Goal: Communication & Community: Answer question/provide support

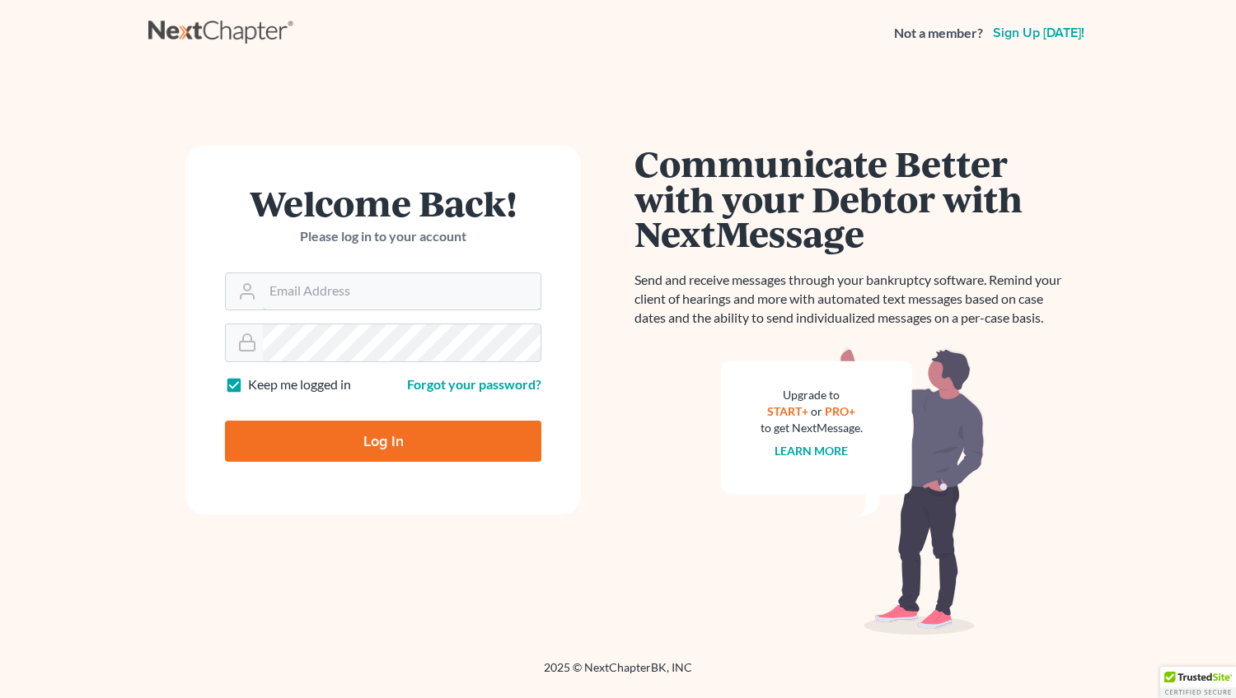
click at [294, 292] on input "Email Address" at bounding box center [402, 291] width 278 height 36
type input "mwalker@arthurlwalker.com"
click at [357, 447] on input "Log In" at bounding box center [383, 441] width 316 height 41
type input "Thinking..."
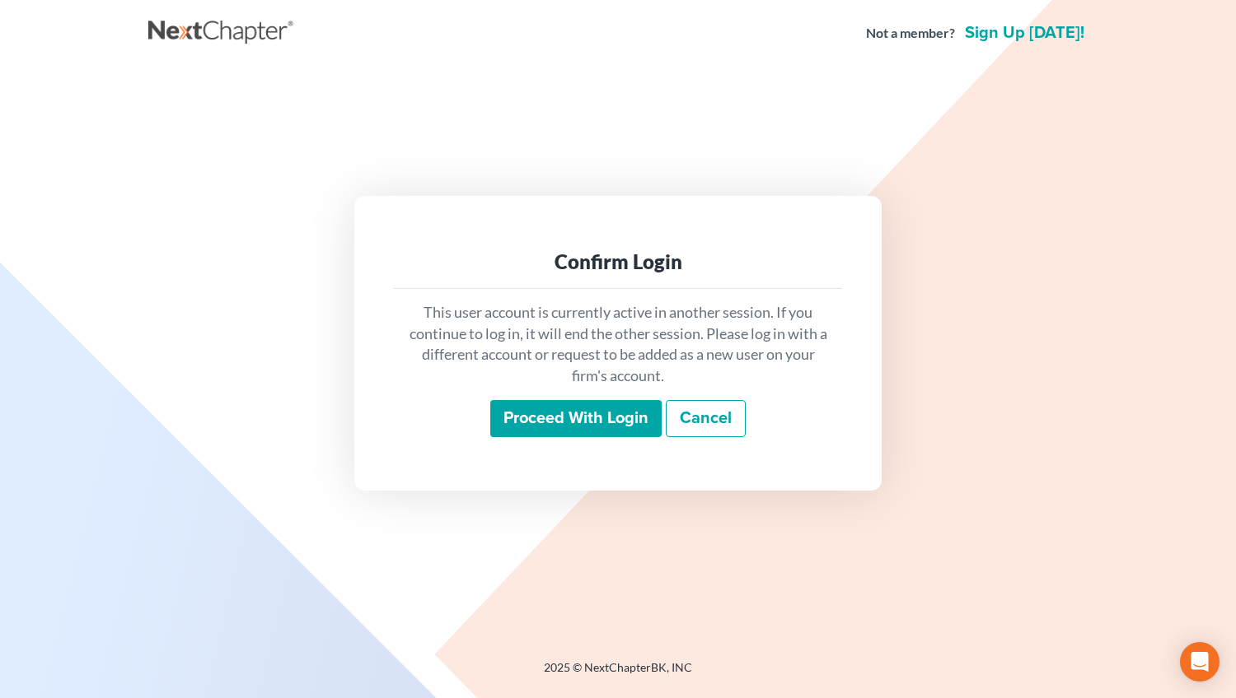
click at [579, 421] on input "Proceed with login" at bounding box center [575, 419] width 171 height 38
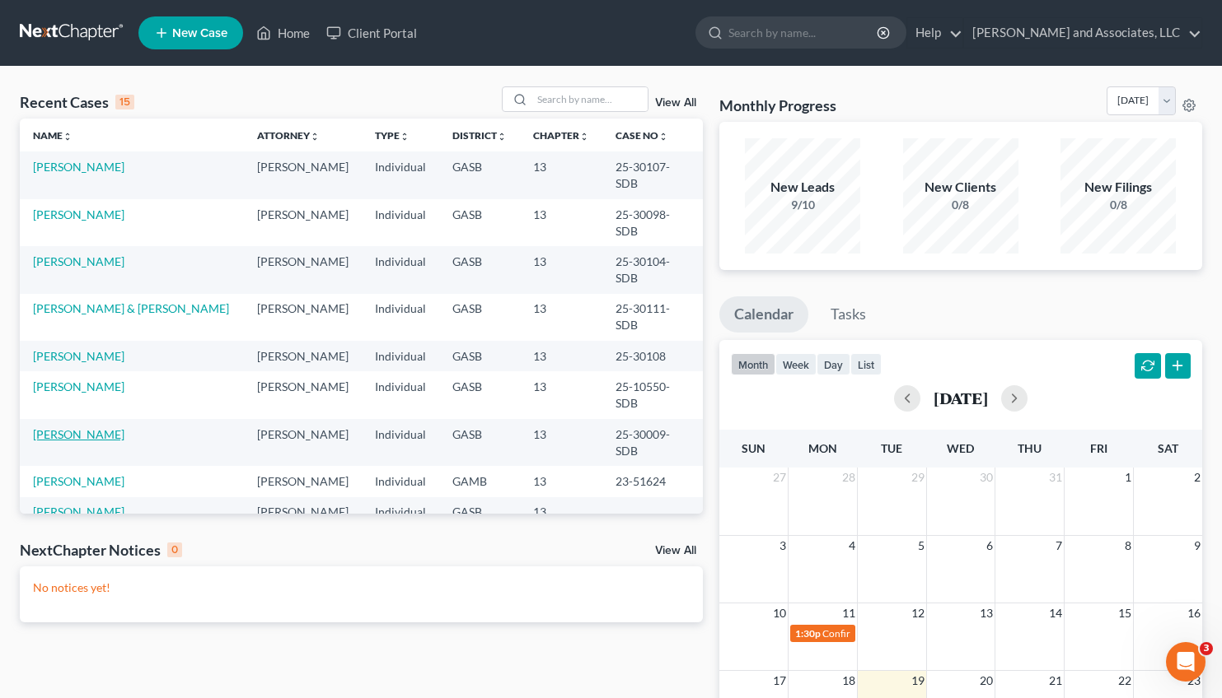
click at [58, 427] on link "[PERSON_NAME]" at bounding box center [78, 434] width 91 height 14
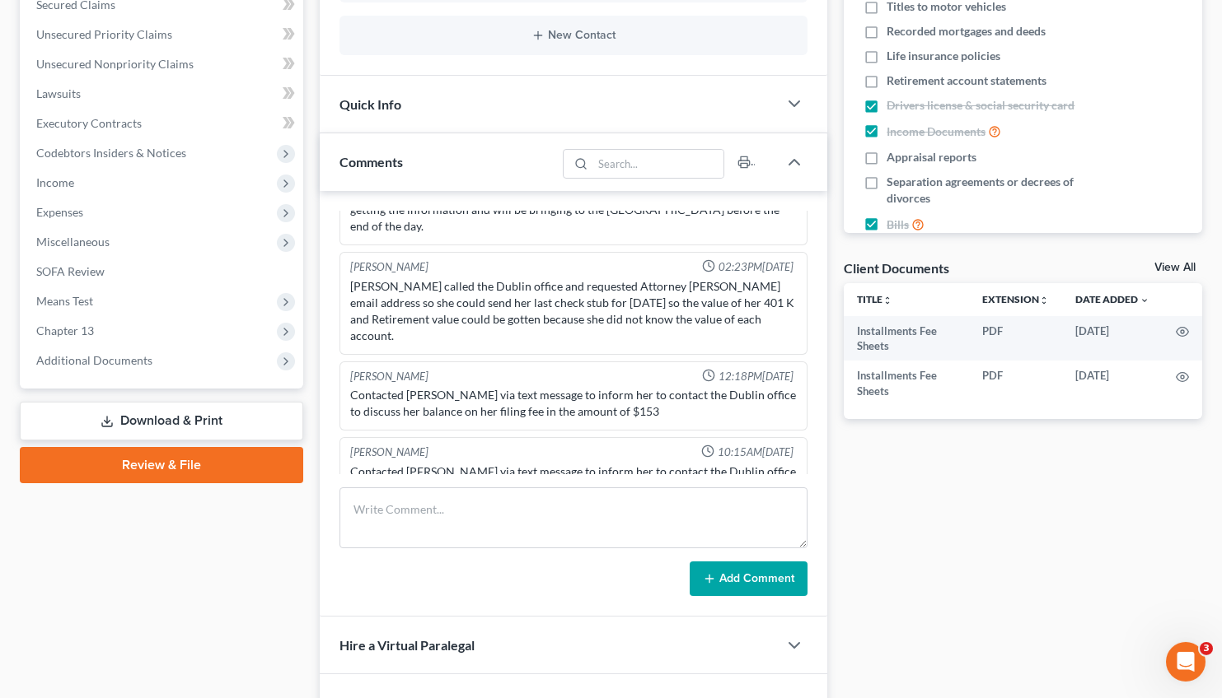
scroll to position [882, 0]
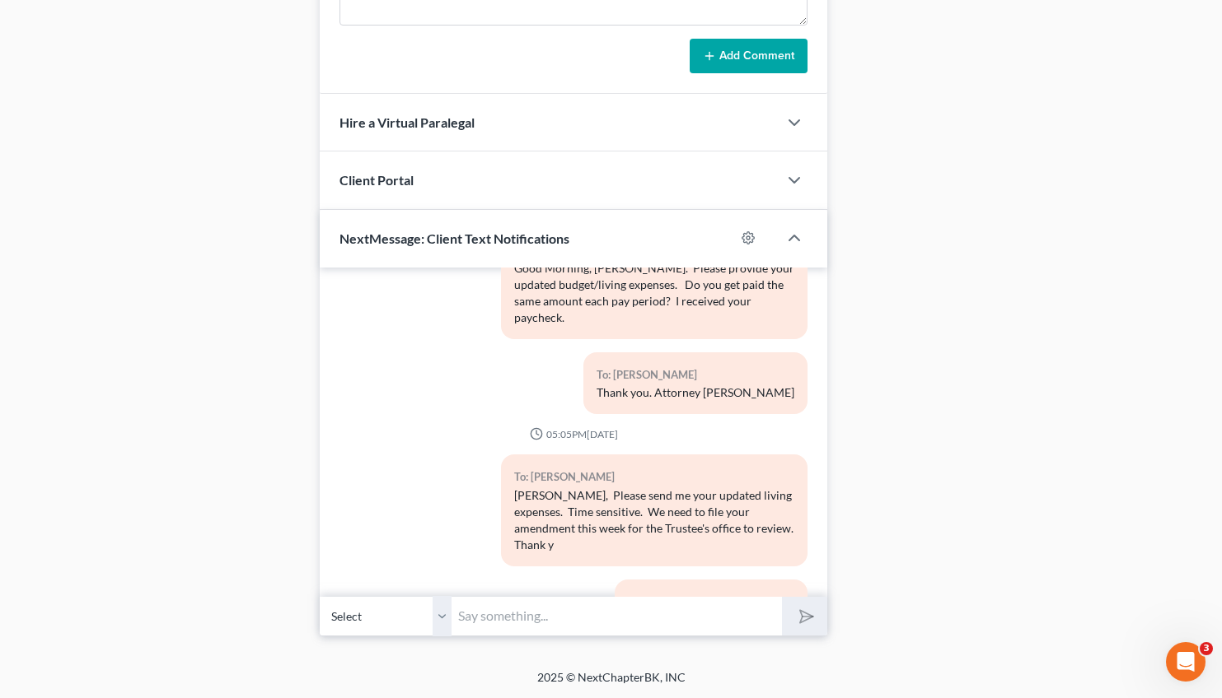
click at [524, 606] on input "text" at bounding box center [616, 616] width 330 height 40
type input "Hi [PERSON_NAME]. I resent you the email that included the amended income and l…"
click at [817, 614] on button "submit" at bounding box center [804, 616] width 45 height 39
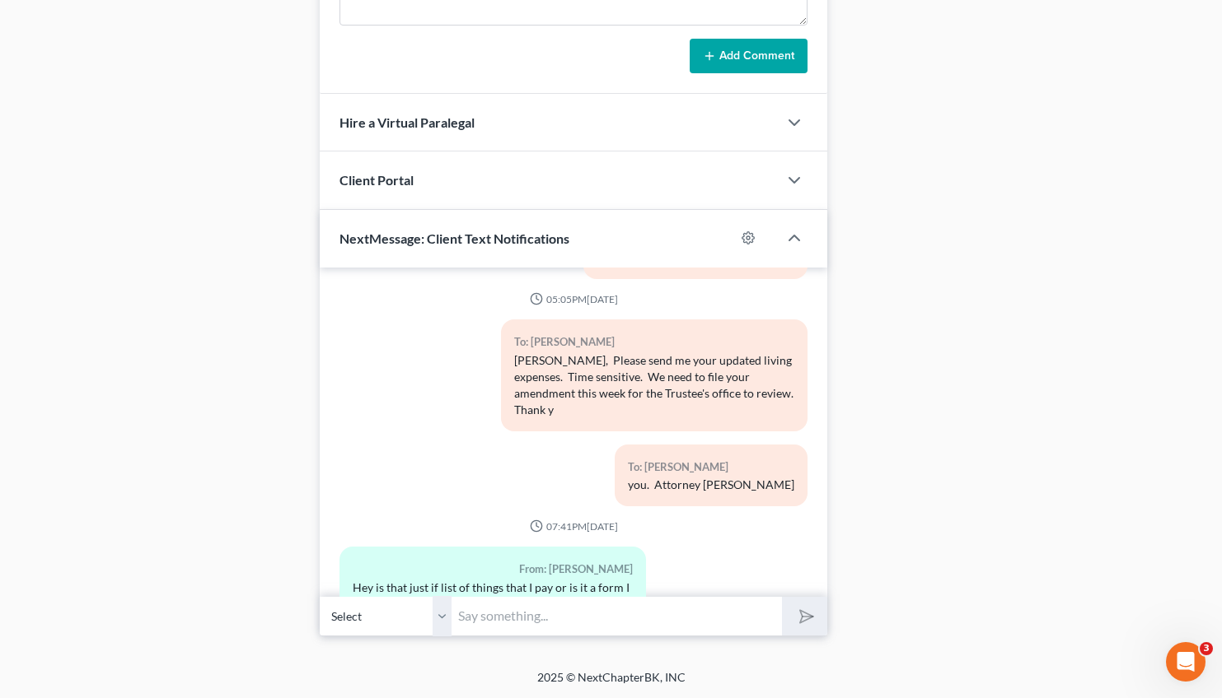
click at [513, 614] on input "text" at bounding box center [616, 616] width 330 height 40
drag, startPoint x: 594, startPoint y: 613, endPoint x: 647, endPoint y: 615, distance: 53.6
click at [647, 615] on input "You have approximately $196.00 that can be spent in your budget. Please advise …" at bounding box center [616, 616] width 330 height 40
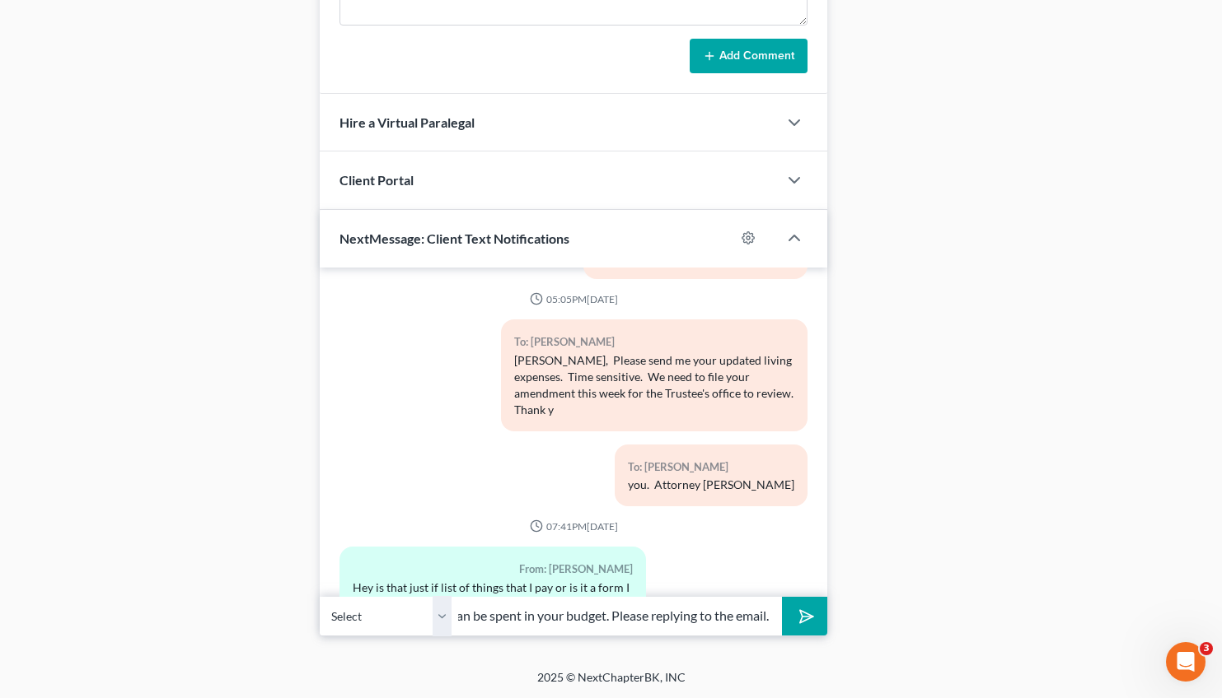
click at [697, 618] on input "You have approximately $196.00 that can be spent in your budget. Please replyin…" at bounding box center [616, 616] width 330 height 40
click at [764, 615] on input "You have approximately $196.00 that can be spent in your budget. Please reply t…" at bounding box center [616, 616] width 330 height 40
type input "You have approximately $196.00 that can be spent in your budget. Please reply t…"
click at [801, 616] on polygon "submit" at bounding box center [803, 617] width 20 height 20
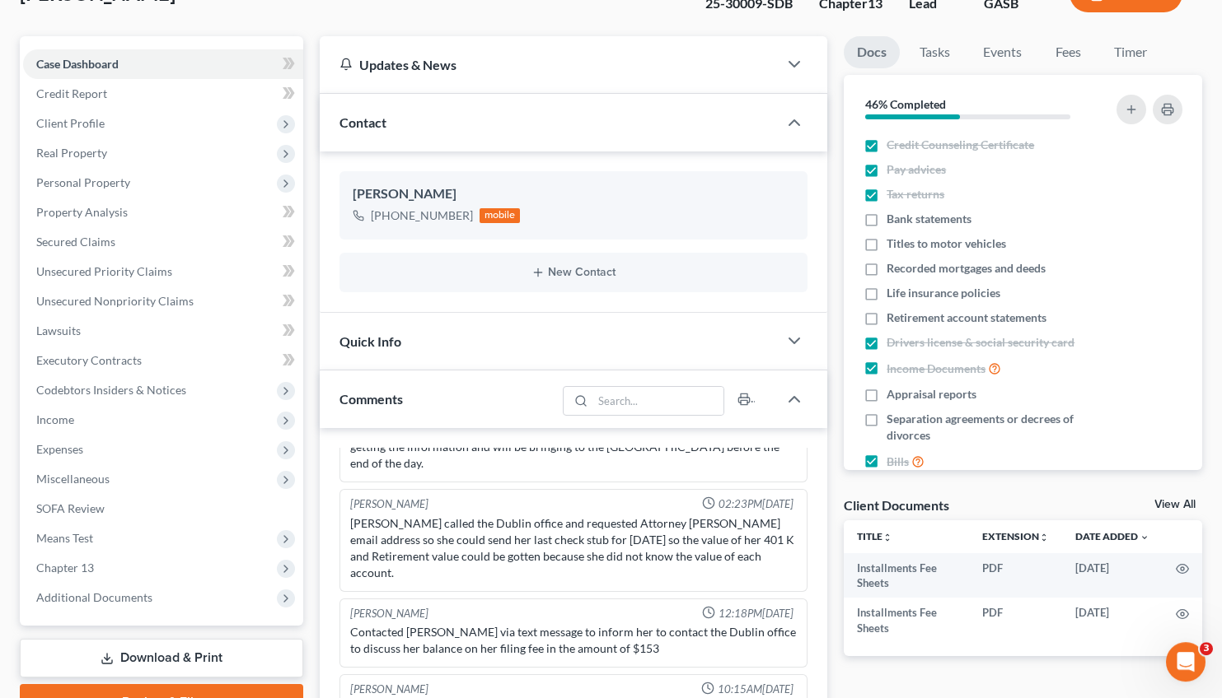
scroll to position [0, 0]
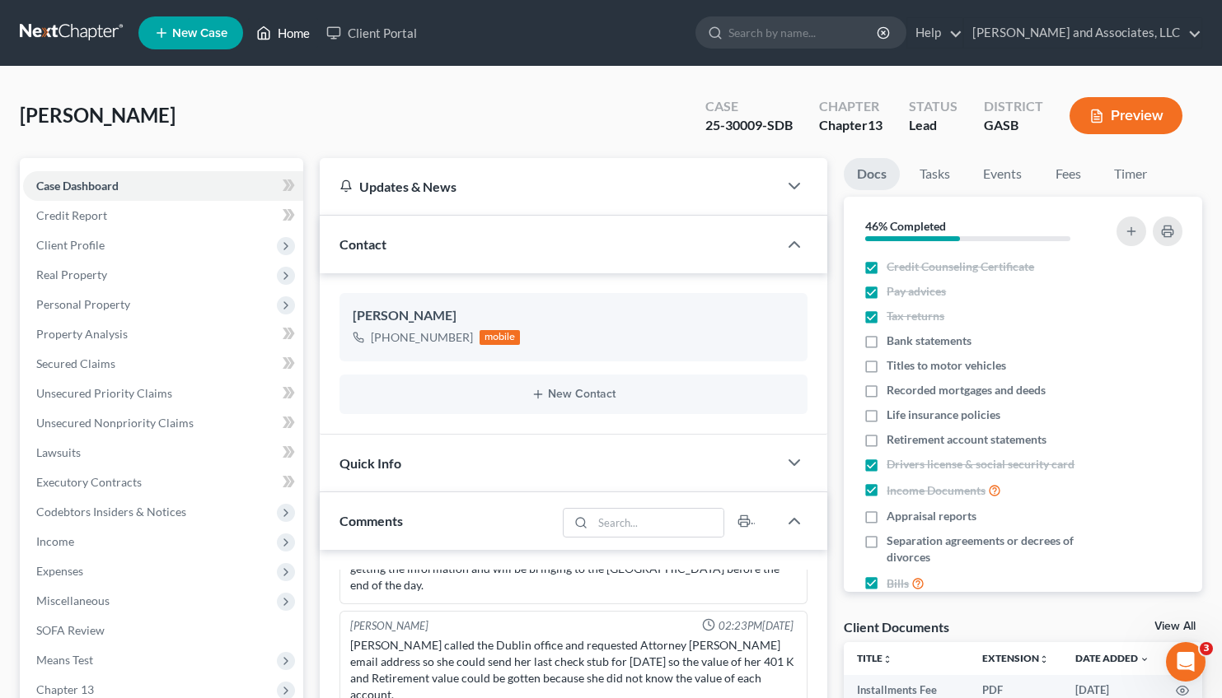
click at [290, 30] on link "Home" at bounding box center [283, 33] width 70 height 30
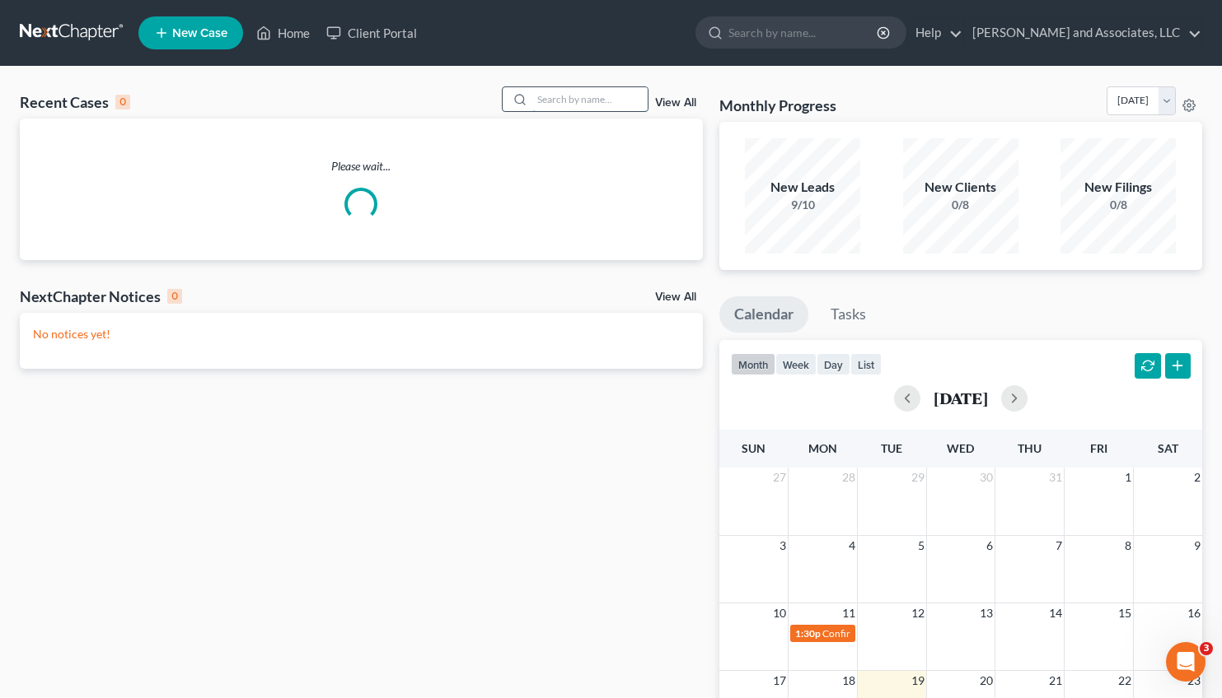
click at [554, 96] on input "search" at bounding box center [589, 99] width 115 height 24
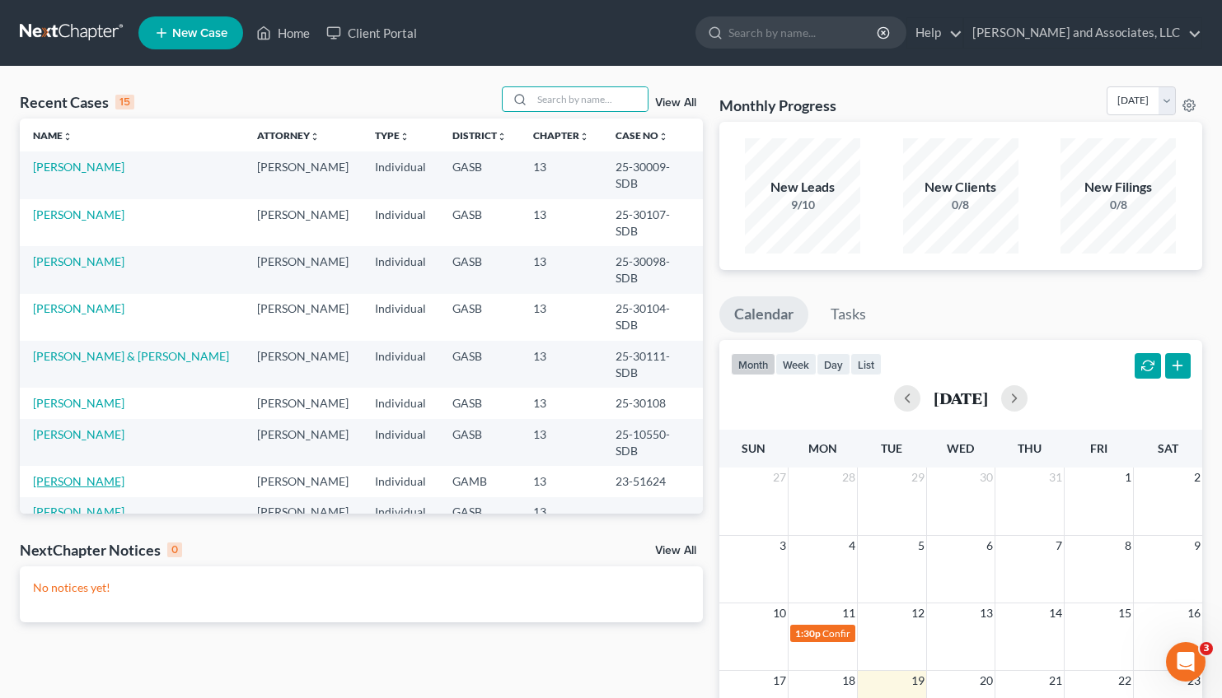
click at [82, 474] on link "[PERSON_NAME]" at bounding box center [78, 481] width 91 height 14
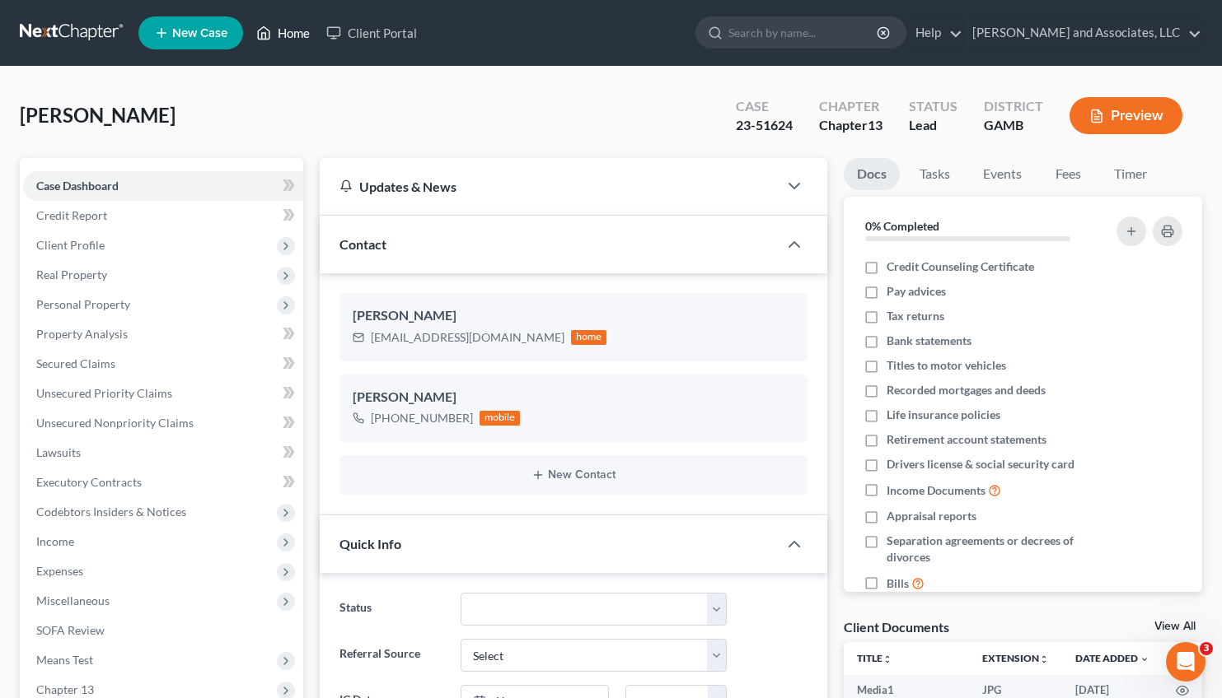
click at [294, 32] on link "Home" at bounding box center [283, 33] width 70 height 30
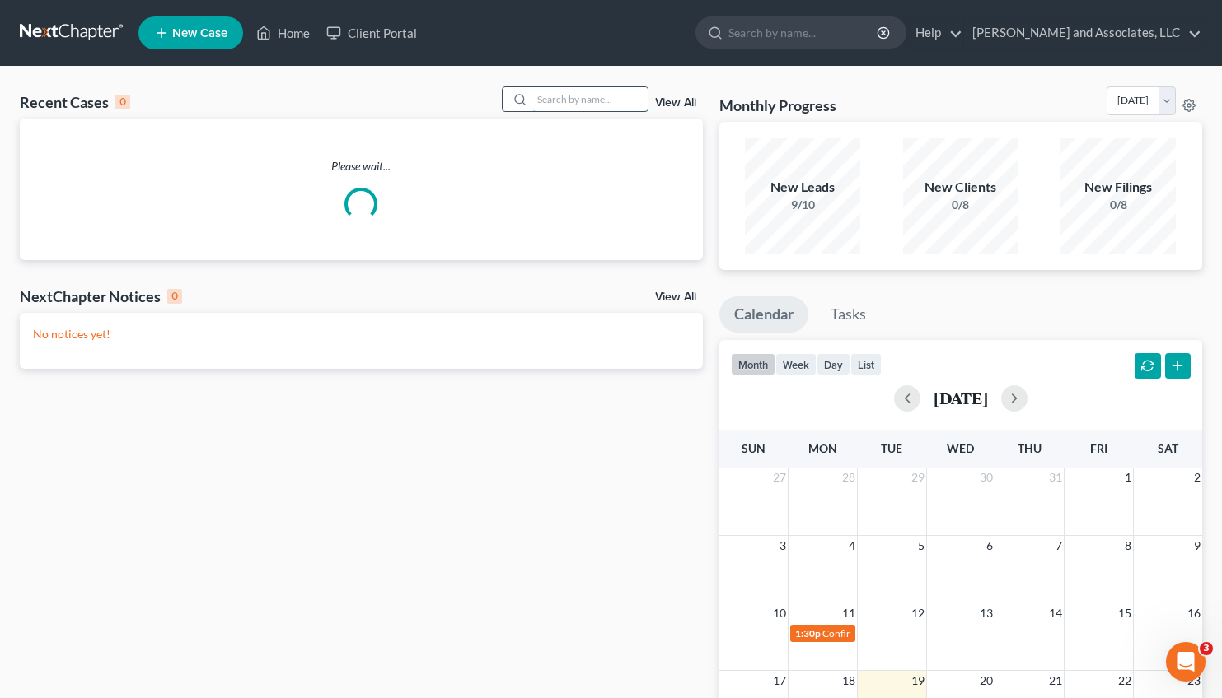
click at [581, 97] on input "search" at bounding box center [589, 99] width 115 height 24
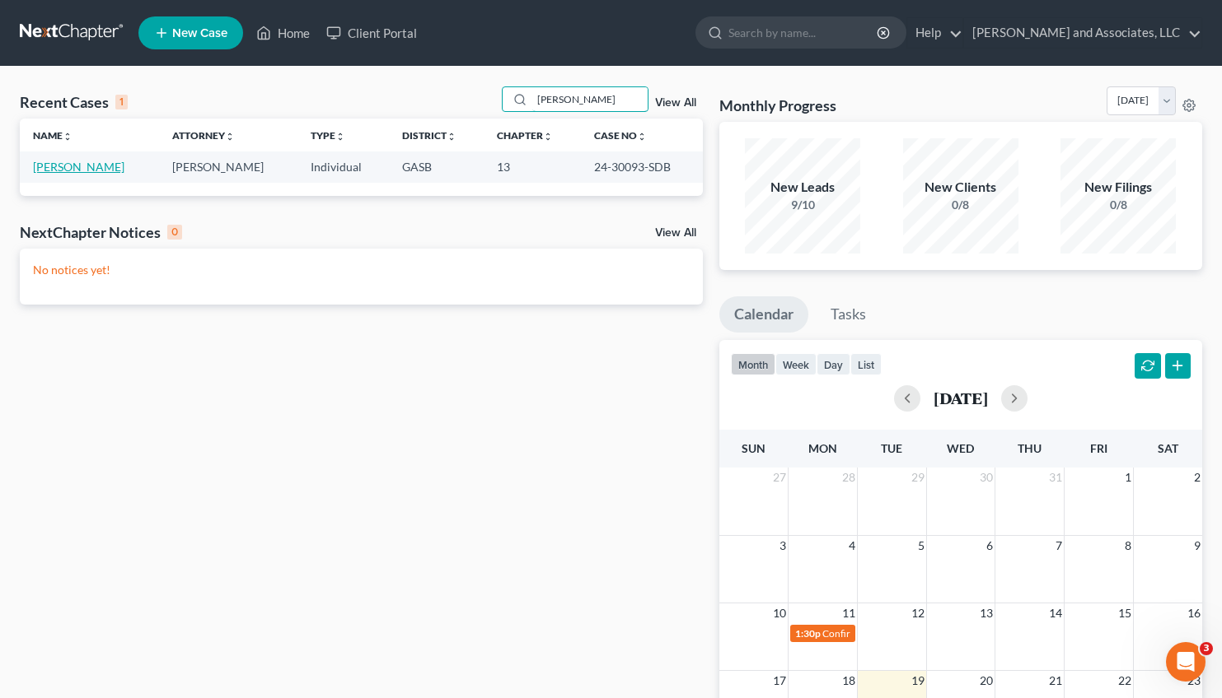
type input "[PERSON_NAME]"
click at [79, 167] on link "[PERSON_NAME]" at bounding box center [78, 167] width 91 height 14
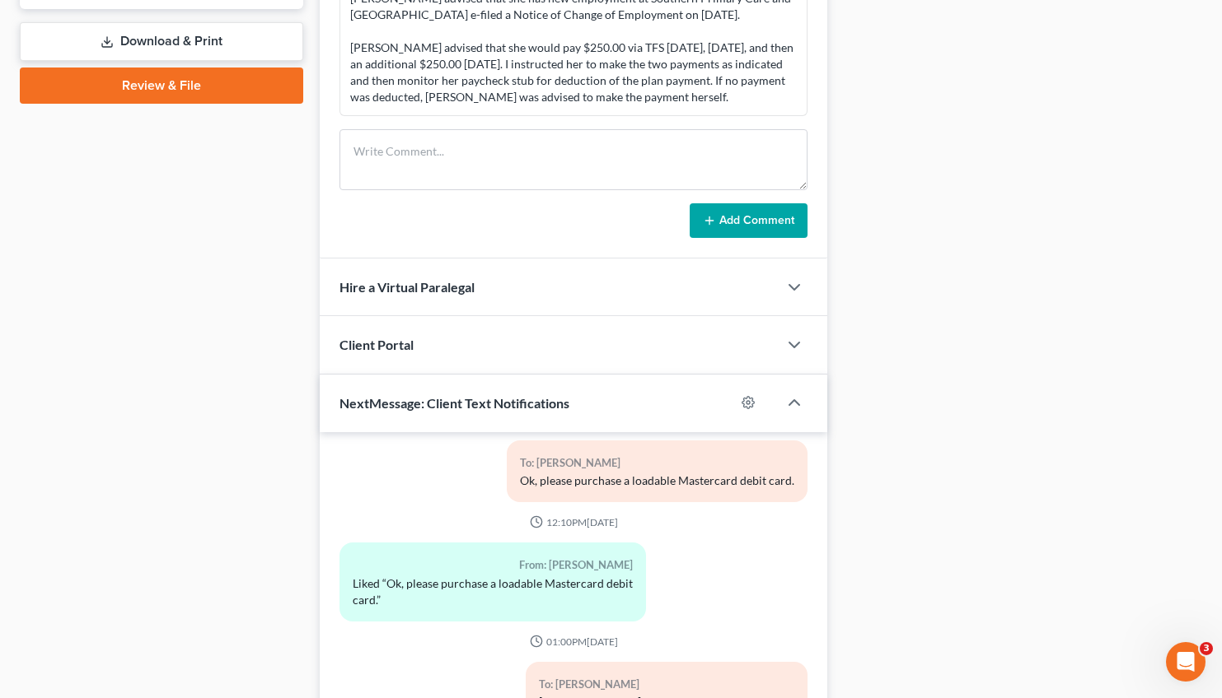
scroll to position [904, 0]
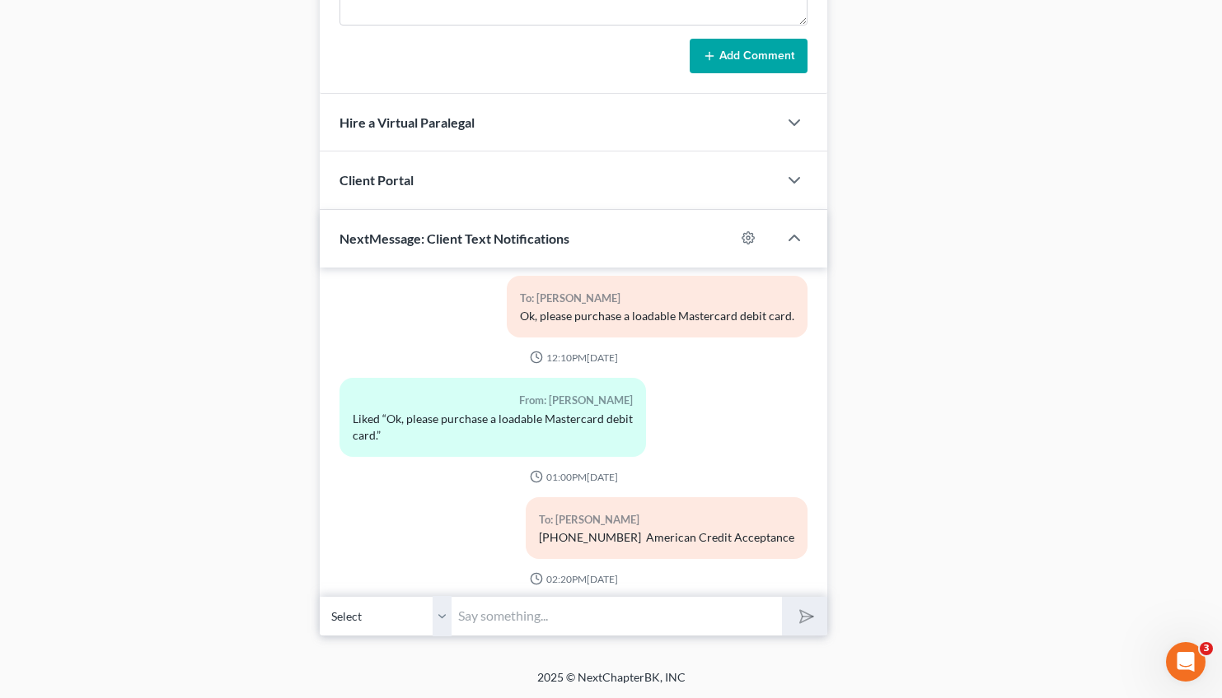
click at [541, 628] on input "text" at bounding box center [616, 616] width 330 height 40
type input "Good Evening, [PERSON_NAME]. This is Attorney [PERSON_NAME]. I received your me…"
click at [817, 612] on button "submit" at bounding box center [804, 616] width 45 height 39
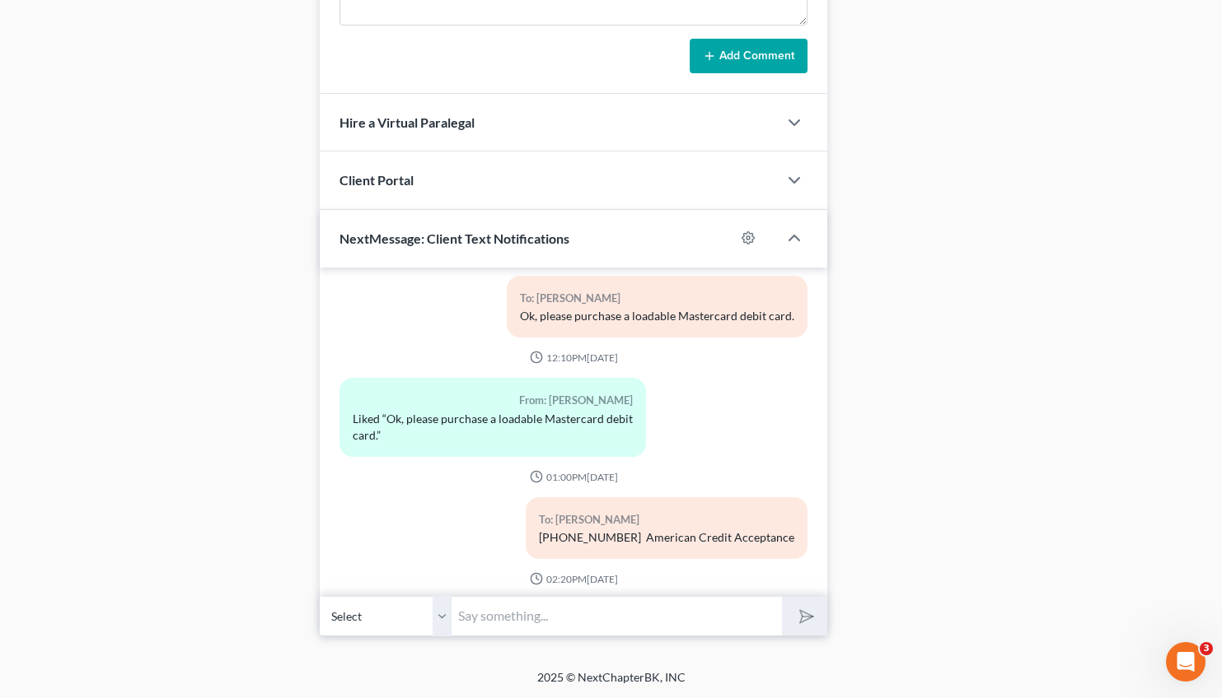
click at [559, 614] on input "text" at bounding box center [616, 616] width 330 height 40
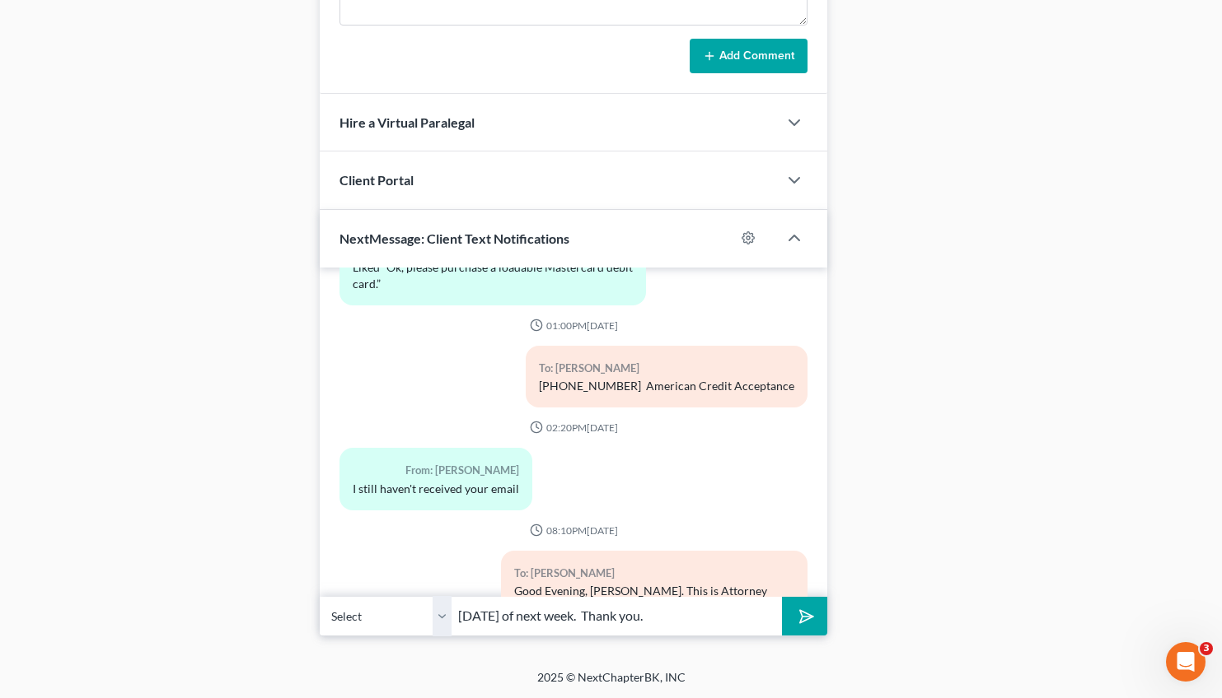
type input "[DATE] of next week. Thank you."
click at [782, 597] on button "submit" at bounding box center [804, 616] width 45 height 39
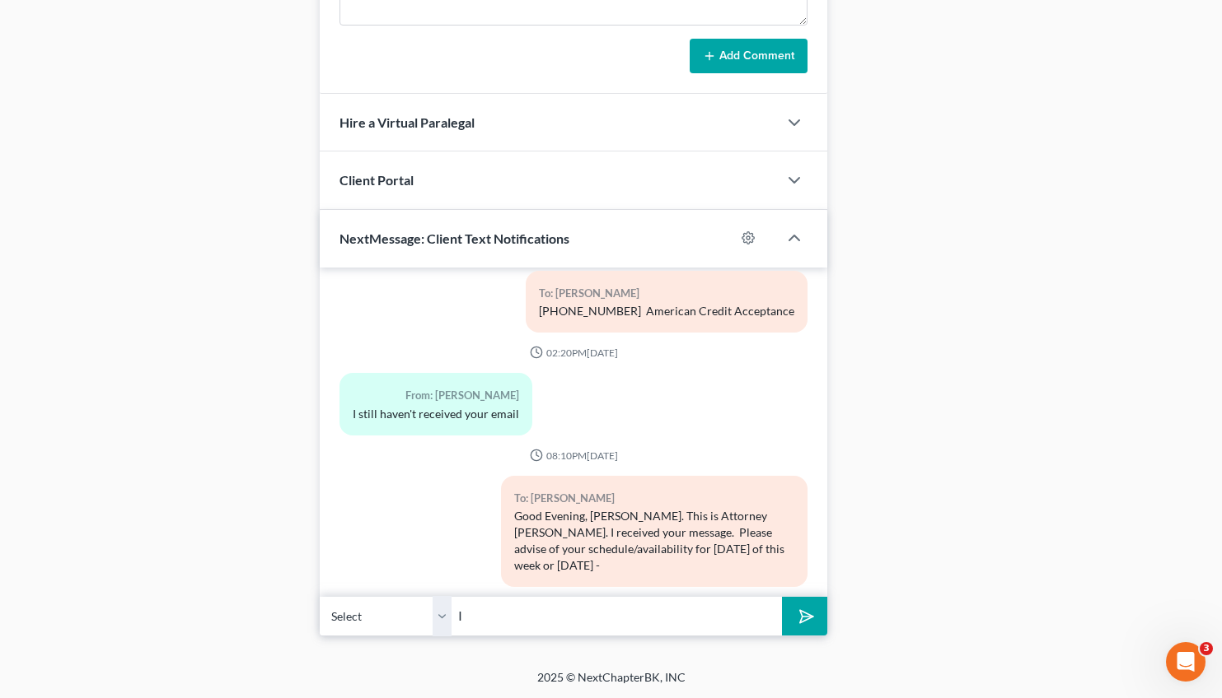
type input "I"
click at [489, 614] on input "text" at bounding box center [616, 616] width 330 height 40
type input "I sent you a copy of the disclosure packet email on [DATE]."
click at [782, 597] on button "submit" at bounding box center [804, 616] width 45 height 39
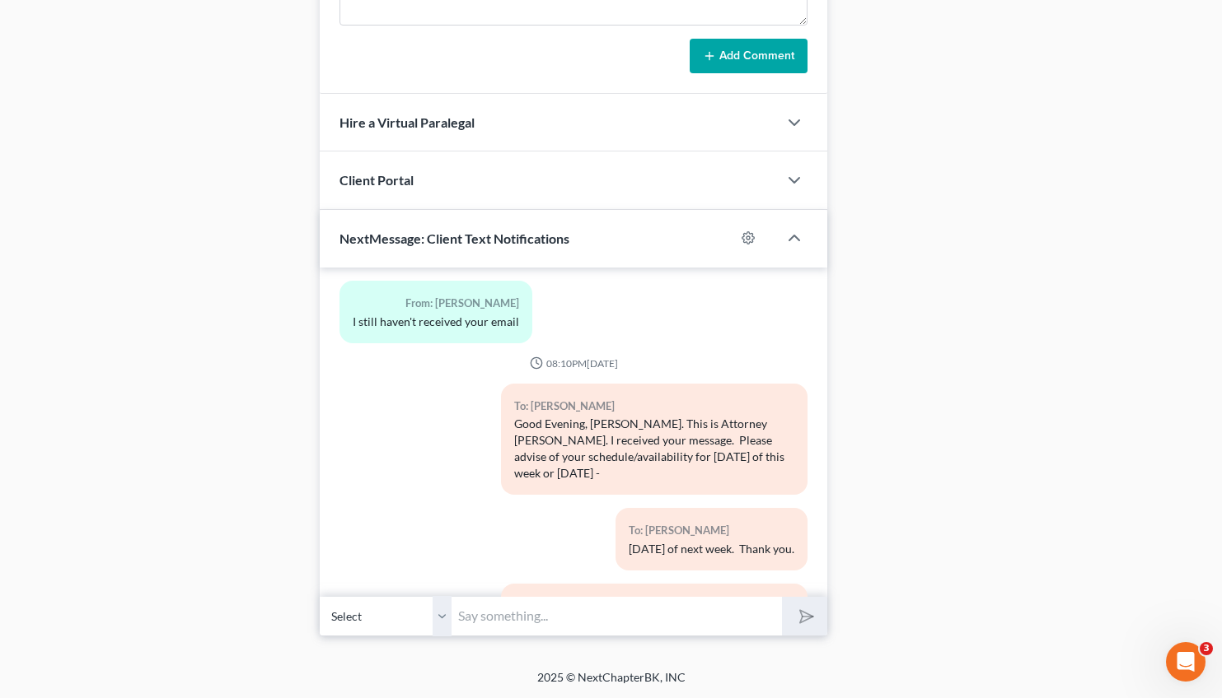
scroll to position [6026, 0]
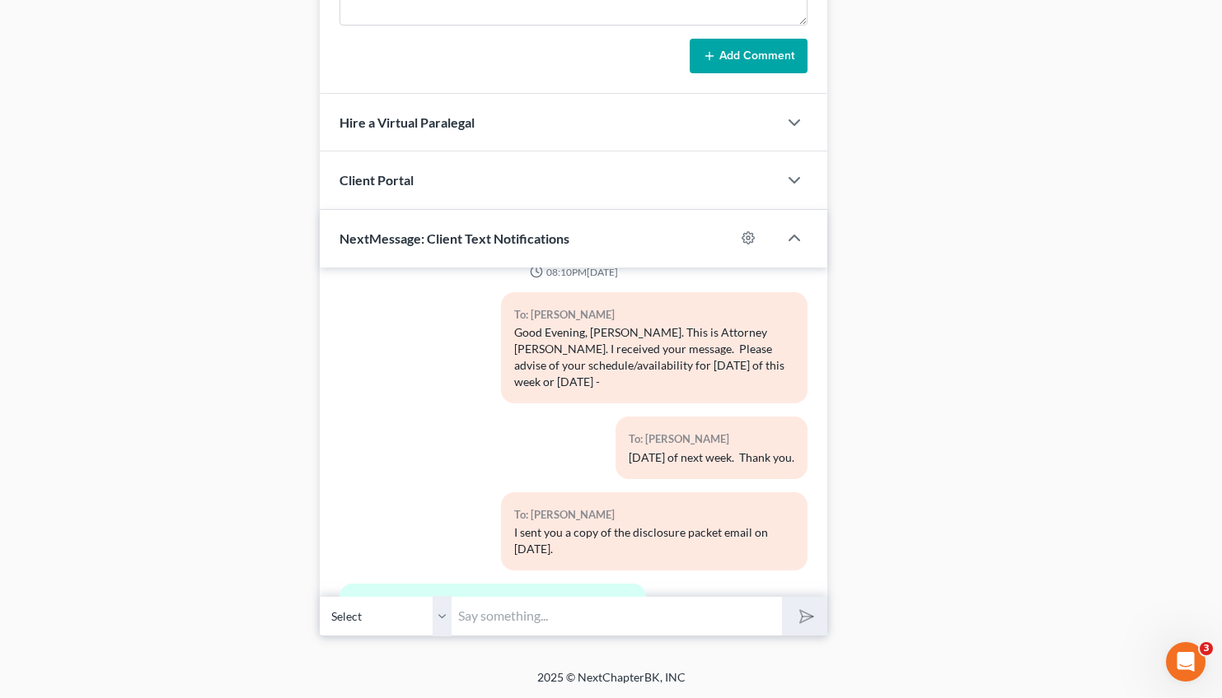
click at [478, 624] on input "text" at bounding box center [616, 616] width 330 height 40
drag, startPoint x: 772, startPoint y: 612, endPoint x: 741, endPoint y: 614, distance: 30.5
click at [741, 614] on input "I have Zoom Meeting of Creditors at 9:00 a.m, 9:30 a.m., and 11:30 a.m. I can p…" at bounding box center [616, 616] width 330 height 40
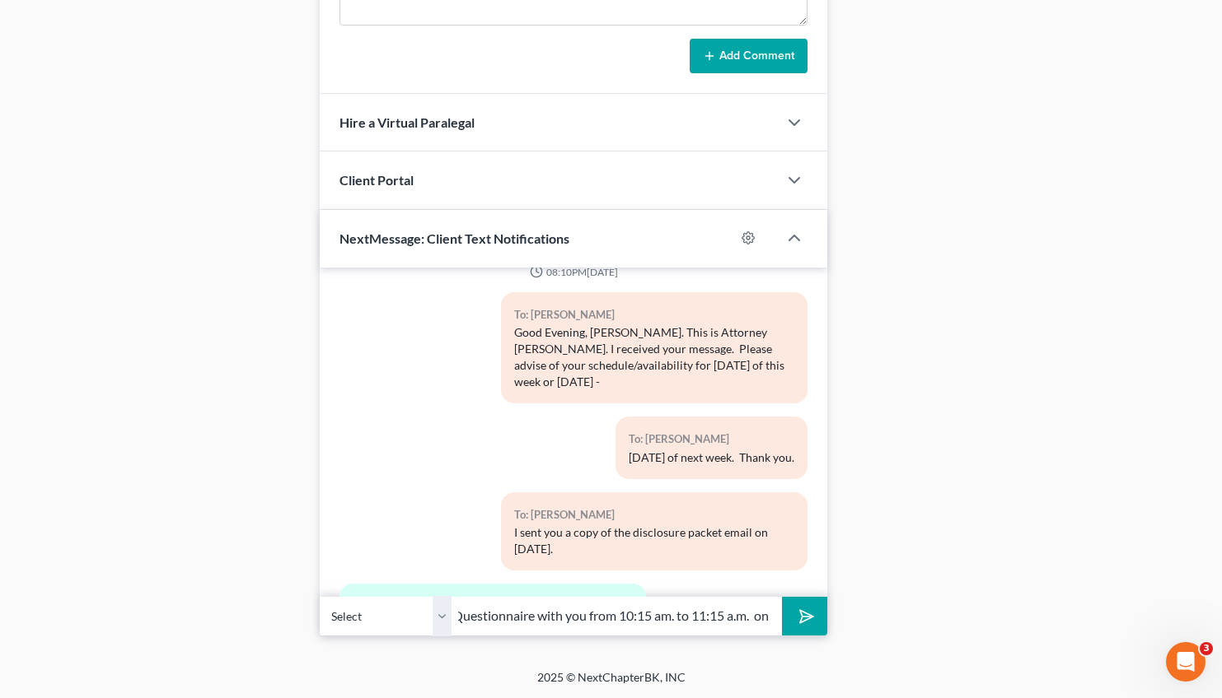
type input "I have Zoom Meeting of Creditors at 9:00 a.m, 9:30 a.m., and 11:30 a.m. I can p…"
click at [806, 616] on icon "submit" at bounding box center [803, 616] width 23 height 23
click at [478, 615] on input "text" at bounding box center [616, 616] width 330 height 40
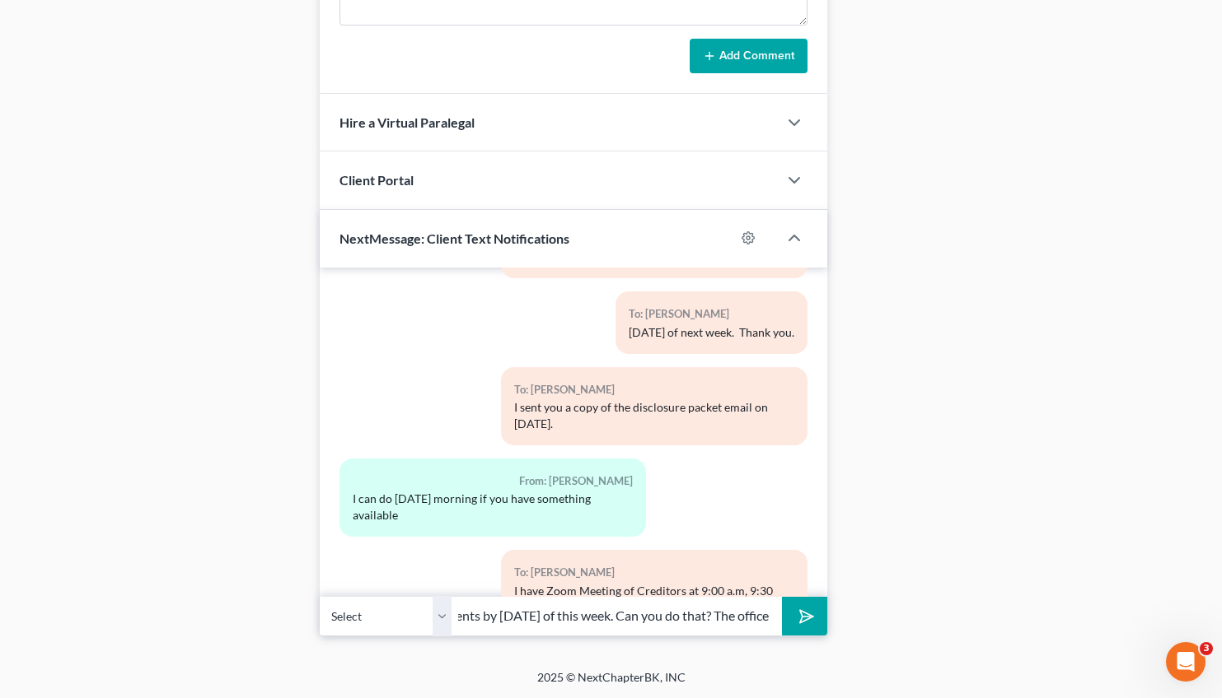
scroll to position [0, 595]
drag, startPoint x: 769, startPoint y: 616, endPoint x: 735, endPoint y: 619, distance: 34.8
click at [735, 619] on input "[DATE]. Will the time slot of 10:15 am and 11:15 am work for you? If so, please…" at bounding box center [616, 616] width 330 height 40
type input "[DATE]. Will the time slot of 10:15 am and 11:15 am work for you? If so, please…"
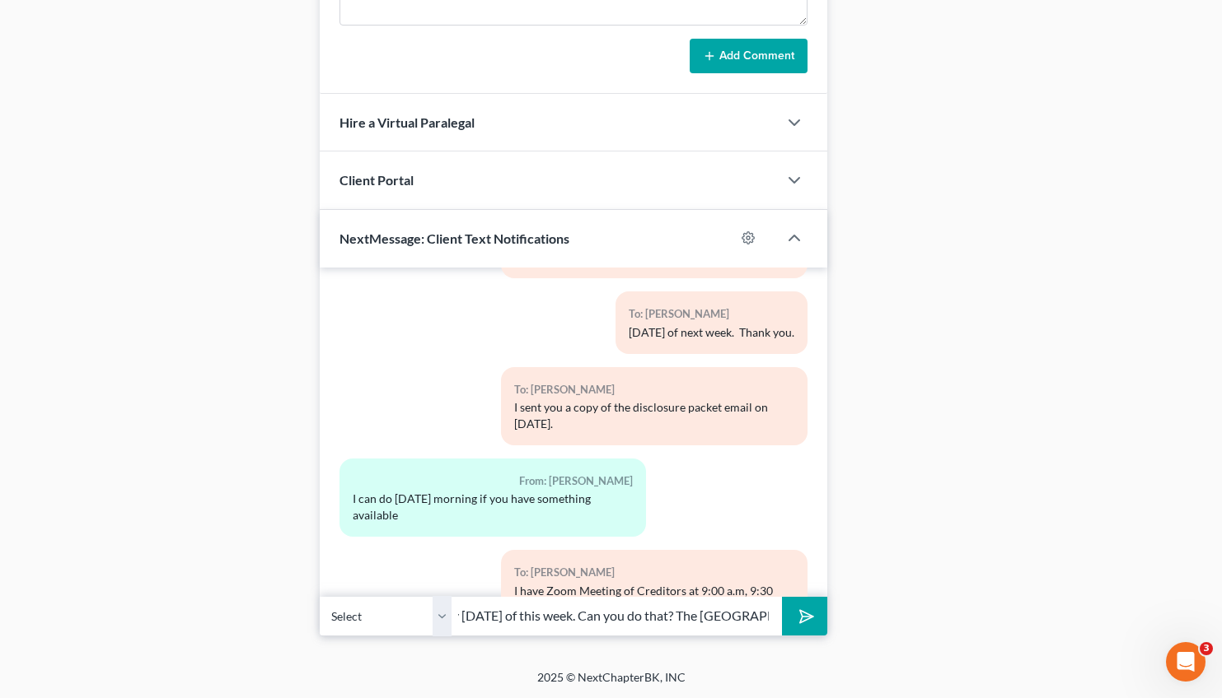
click at [806, 624] on icon "submit" at bounding box center [803, 616] width 23 height 23
click at [519, 612] on input "text" at bounding box center [616, 616] width 330 height 40
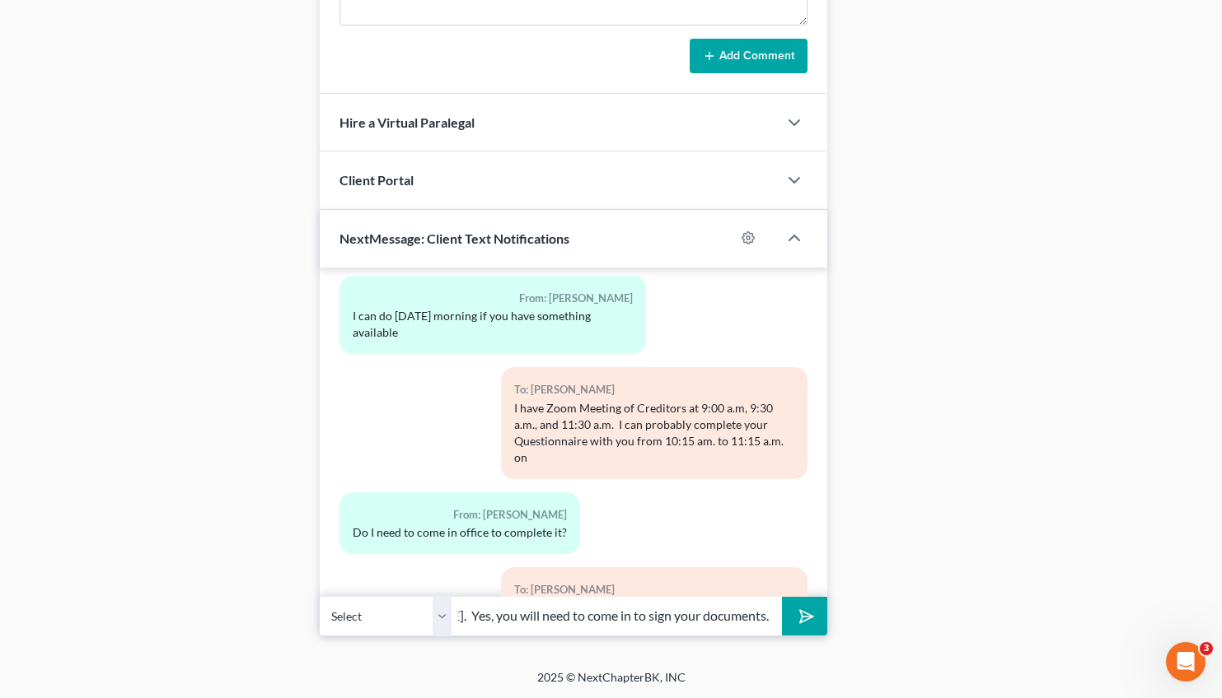
scroll to position [0, 165]
type input "office will be closed [DATE]. Yes, you will need to come in to sign your docume…"
click at [782, 597] on button "submit" at bounding box center [804, 616] width 45 height 39
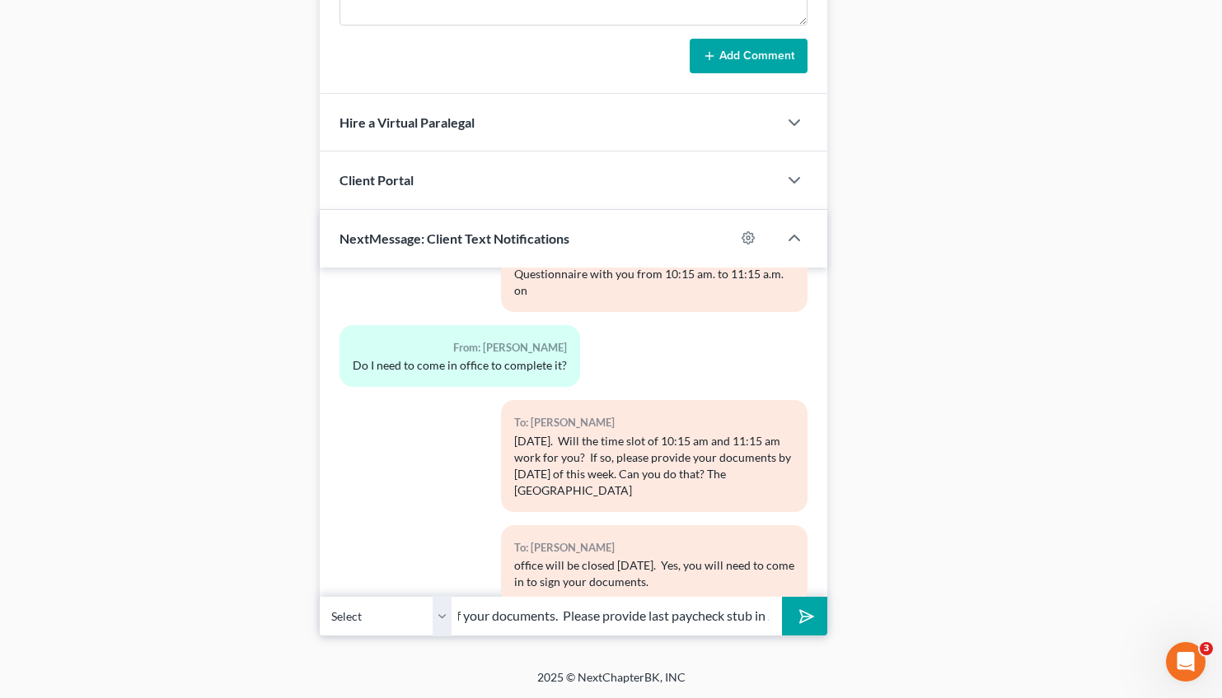
scroll to position [0, 348]
click at [705, 616] on input "Ok, I will let [PERSON_NAME] know that you are dropping off your documents. Ple…" at bounding box center [616, 616] width 330 height 40
type input "Ok, I will let [PERSON_NAME] know that you are dropping off your documents. Ple…"
click at [805, 609] on icon "submit" at bounding box center [803, 616] width 23 height 23
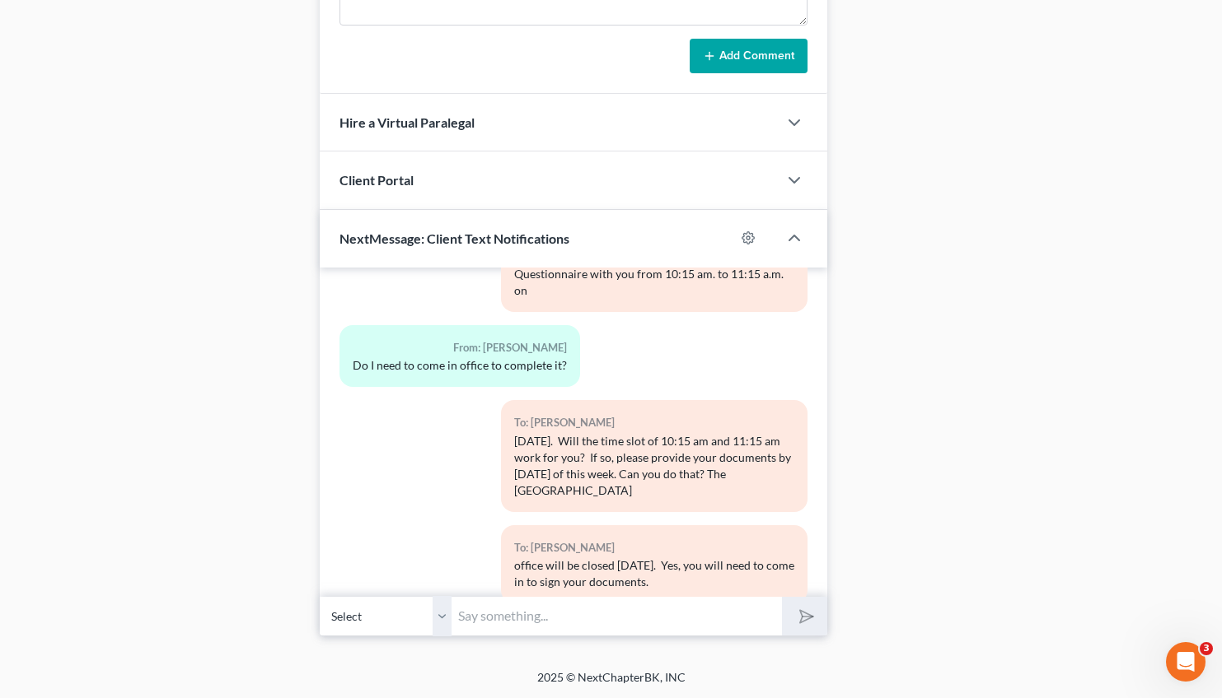
scroll to position [0, 0]
click at [589, 619] on input "text" at bounding box center [616, 616] width 330 height 40
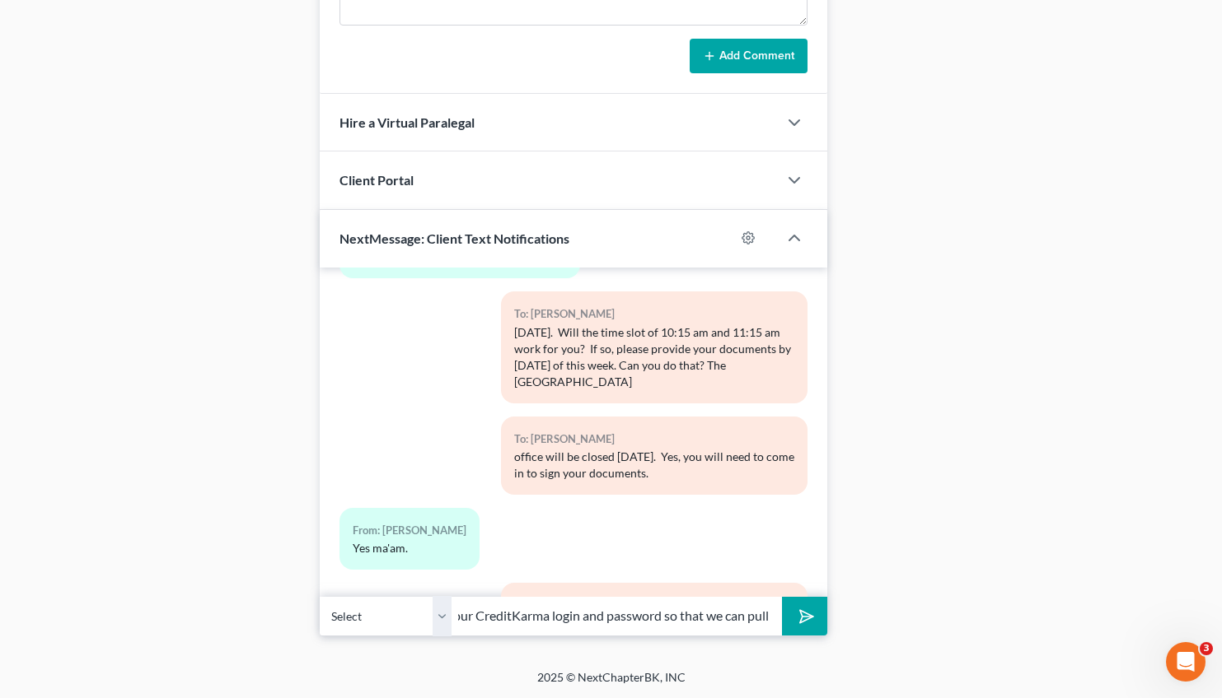
scroll to position [0, 608]
type input "stub, 2023 & 2024 Federal/State tax returns with all statements, recent bills/s…"
click at [809, 633] on button "submit" at bounding box center [804, 616] width 45 height 39
click at [538, 620] on input "text" at bounding box center [616, 616] width 330 height 40
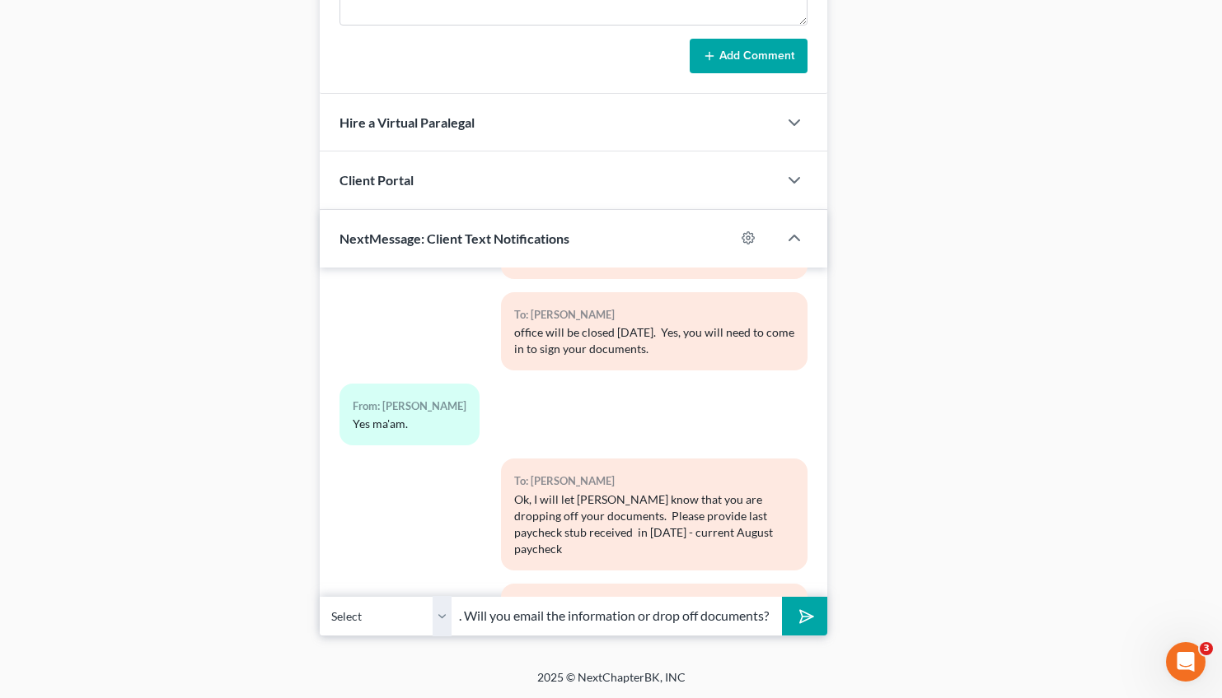
scroll to position [0, 185]
click at [749, 615] on input "your credit reports by [DATE]. Will you email the information or drop off docum…" at bounding box center [616, 616] width 330 height 40
type input "your credit reports, insurance declaration page, 401K/retirement cumulative val…"
click at [817, 620] on button "submit" at bounding box center [804, 616] width 45 height 39
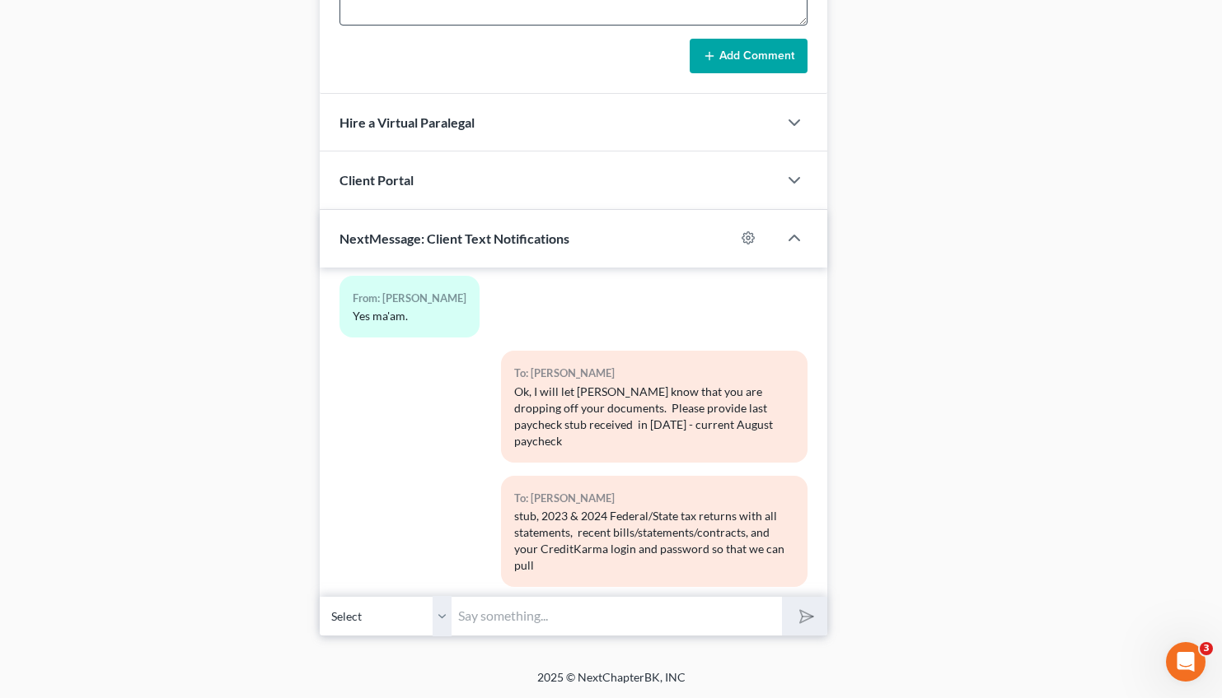
scroll to position [6918, 0]
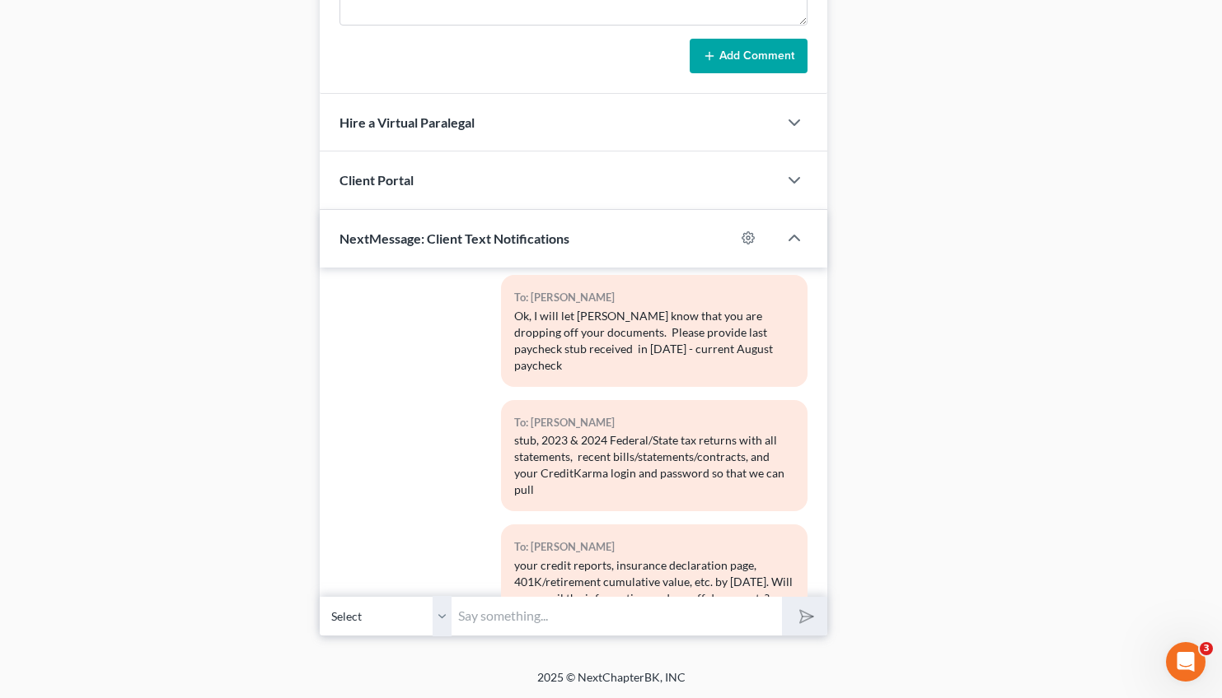
click at [504, 601] on input "text" at bounding box center [616, 616] width 330 height 40
type input "Yes, please reflect your name in the subject line and the documents that you ar…"
click at [821, 621] on button "submit" at bounding box center [804, 616] width 45 height 39
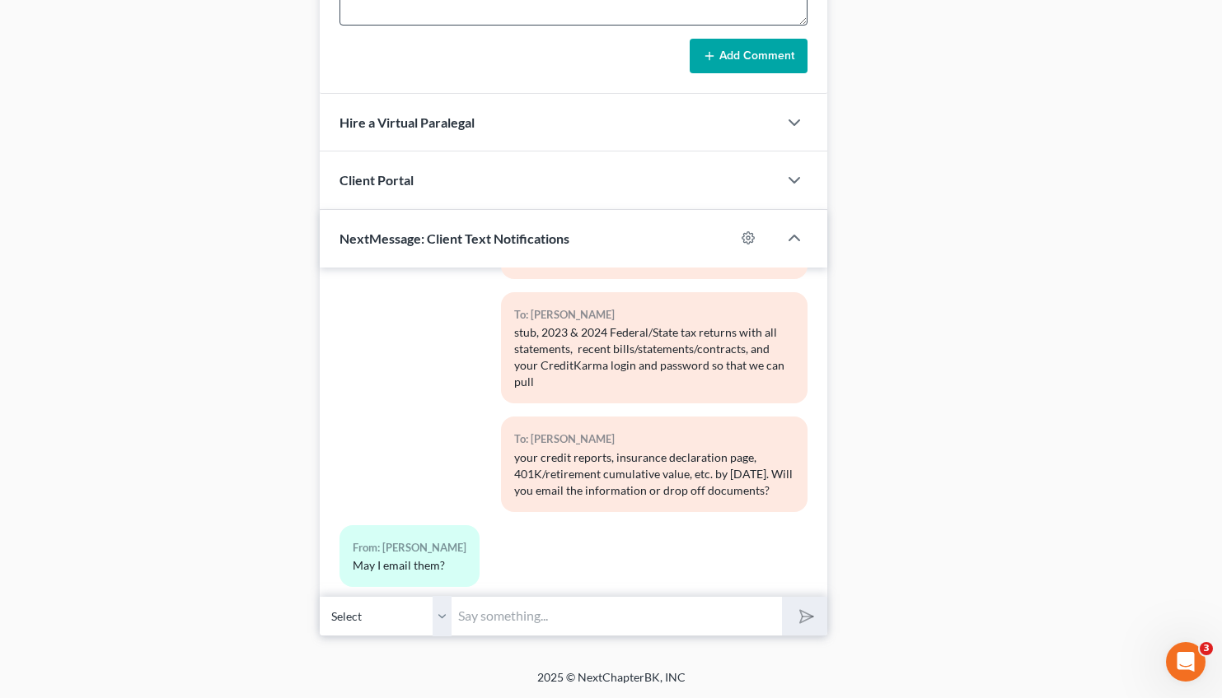
scroll to position [7102, 0]
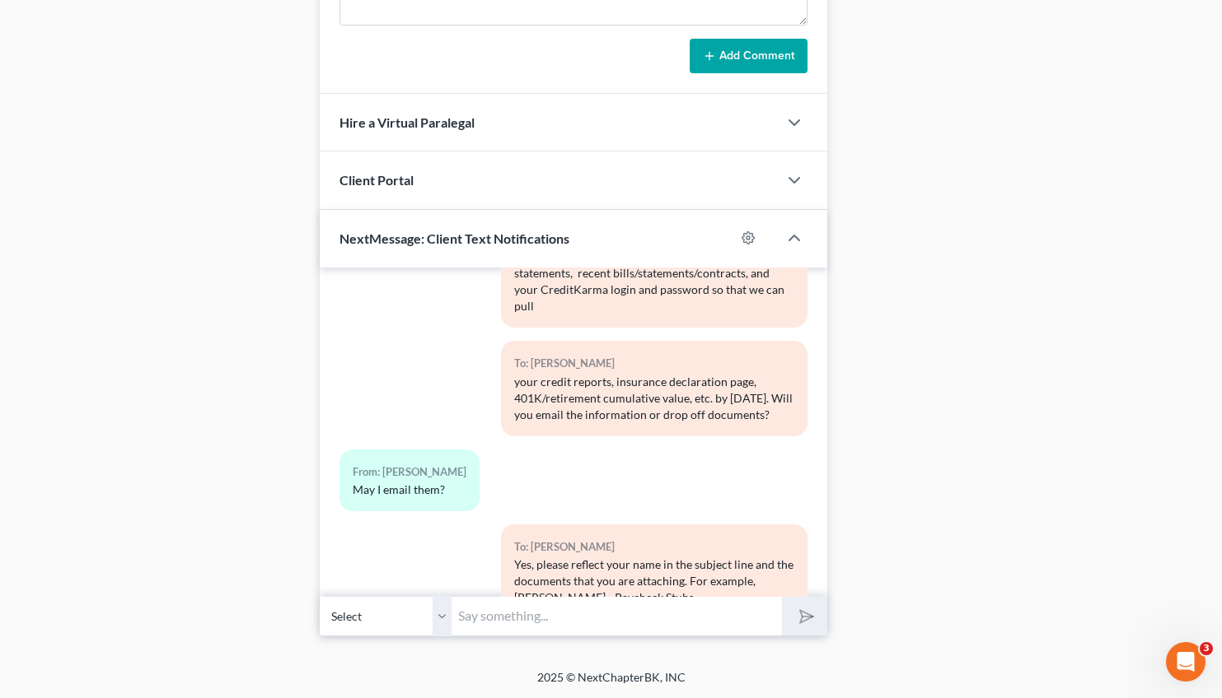
click at [482, 624] on input "text" at bounding box center [616, 616] width 330 height 40
click at [630, 613] on input "Last thing - Filing fee is $313.00. You may pay in two installments - $160.00 […" at bounding box center [616, 616] width 330 height 40
click at [481, 614] on input "Last thing - Filing fee is $313.00. You may pay in two installments - $160.00 […" at bounding box center [616, 616] width 330 height 40
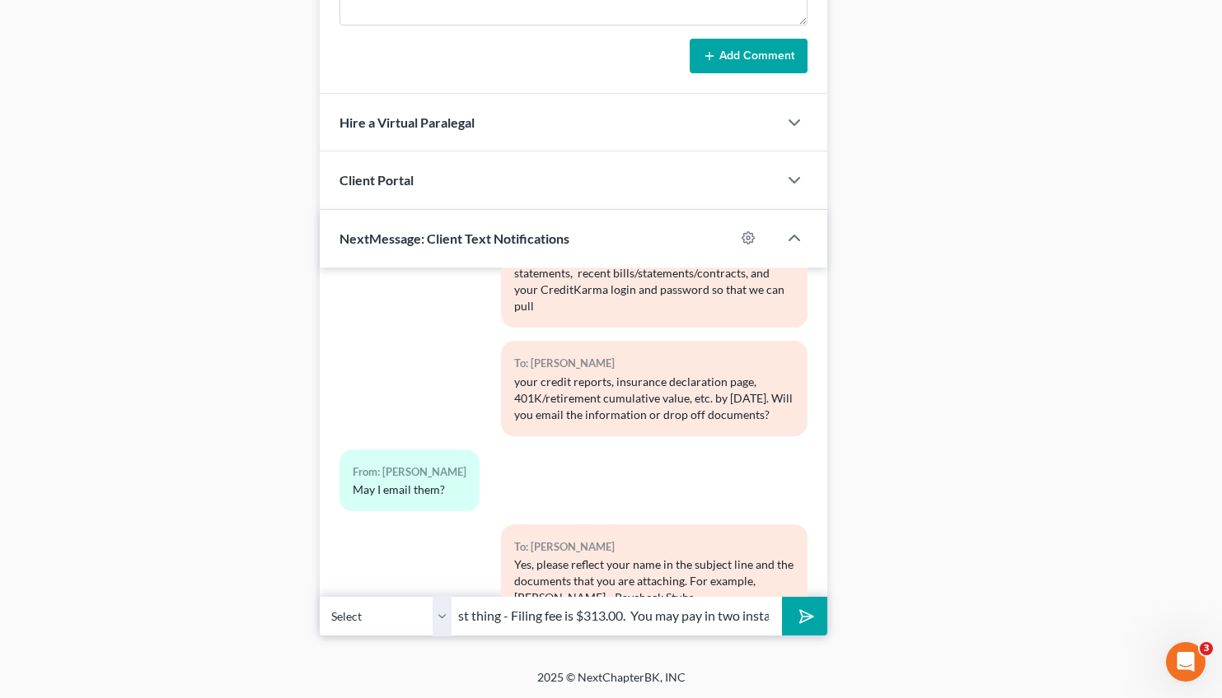
scroll to position [0, 0]
drag, startPoint x: 523, startPoint y: 614, endPoint x: 431, endPoint y: 614, distance: 92.3
click at [451, 614] on input "Last thing - Filing fee is $313.00. You may pay in two installments - $160.00 […" at bounding box center [616, 616] width 330 height 40
type input "The Chapter 13 filing fee is $313.00. You may pay in two installments - $160.00…"
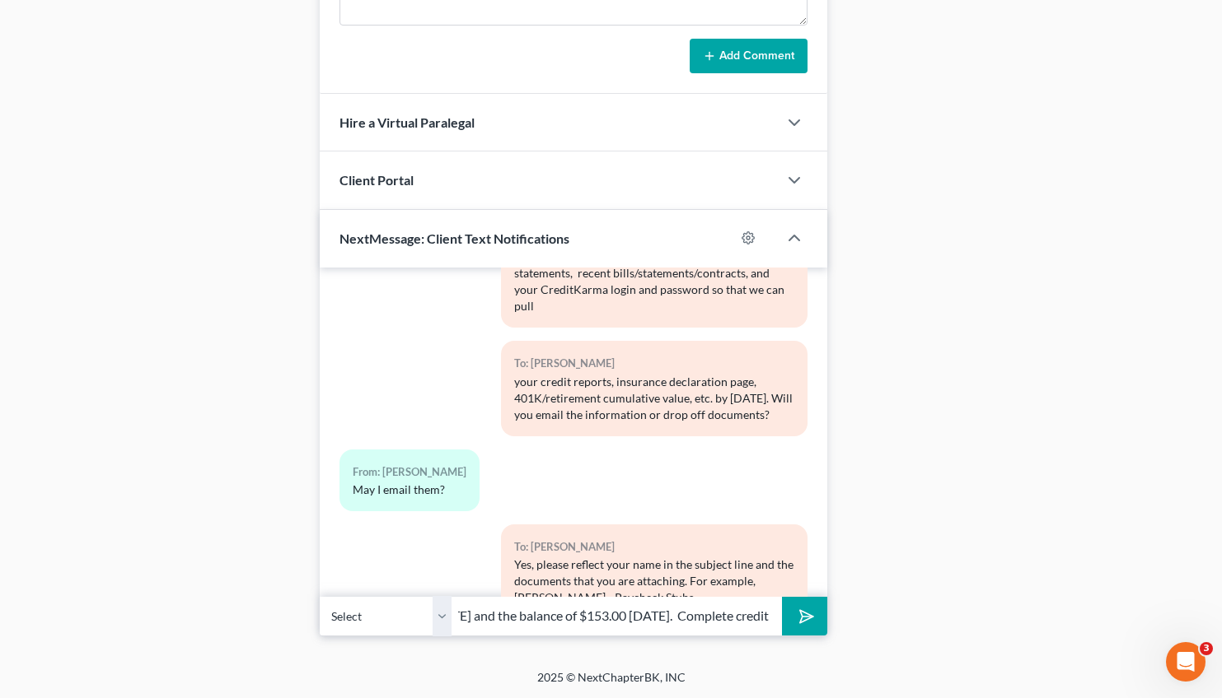
click at [799, 617] on icon "submit" at bounding box center [803, 616] width 23 height 23
click at [515, 616] on input "text" at bounding box center [616, 616] width 330 height 40
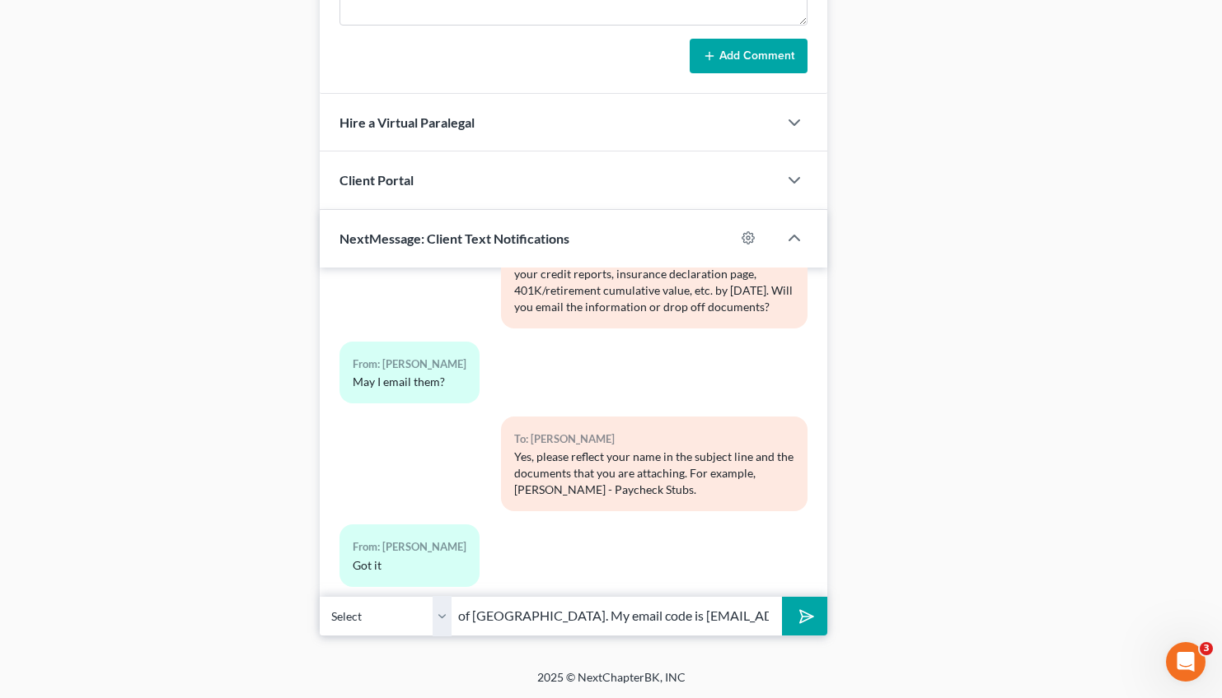
scroll to position [0, 418]
type input "counseling - [DOMAIN_NAME] $19.95 Judicial district: Southern District of [GEOG…"
click at [782, 597] on button "submit" at bounding box center [804, 616] width 45 height 39
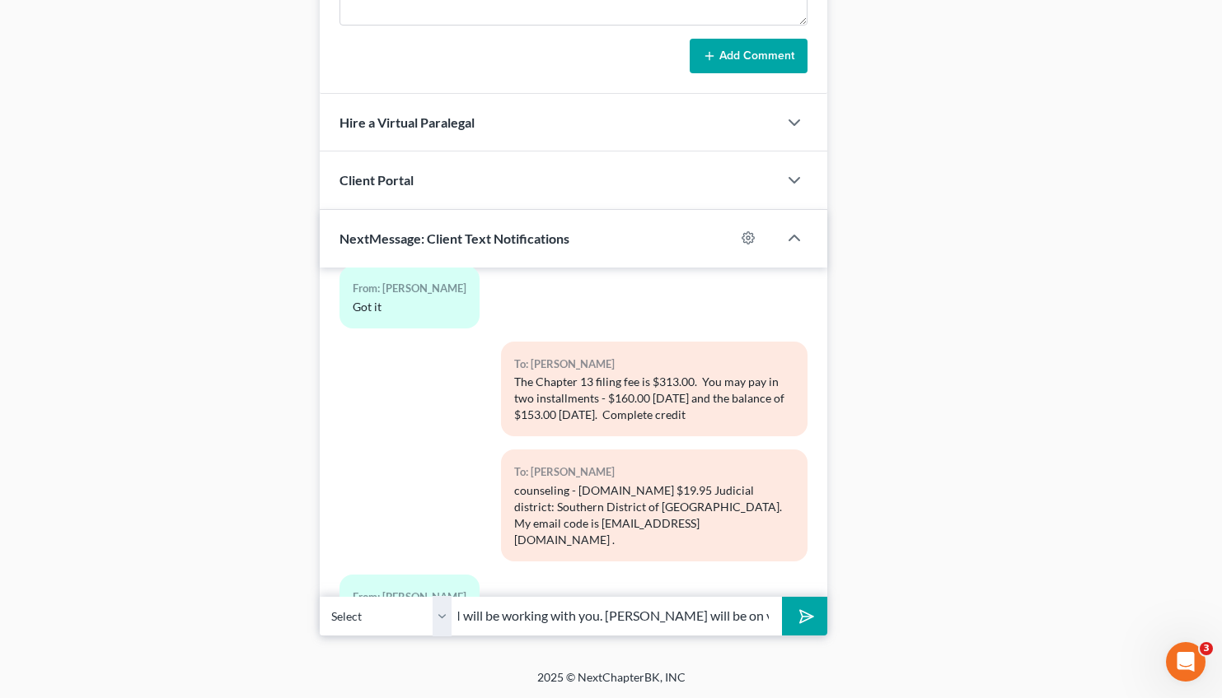
scroll to position [0, 4]
click at [462, 619] on input "I will be working with you. [PERSON_NAME] will be on vacation." at bounding box center [616, 616] width 330 height 40
drag, startPoint x: 662, startPoint y: 614, endPoint x: 580, endPoint y: 616, distance: 82.4
click at [580, 616] on input "You may bring cash because I will be working with you. [PERSON_NAME] will be on…" at bounding box center [616, 616] width 330 height 40
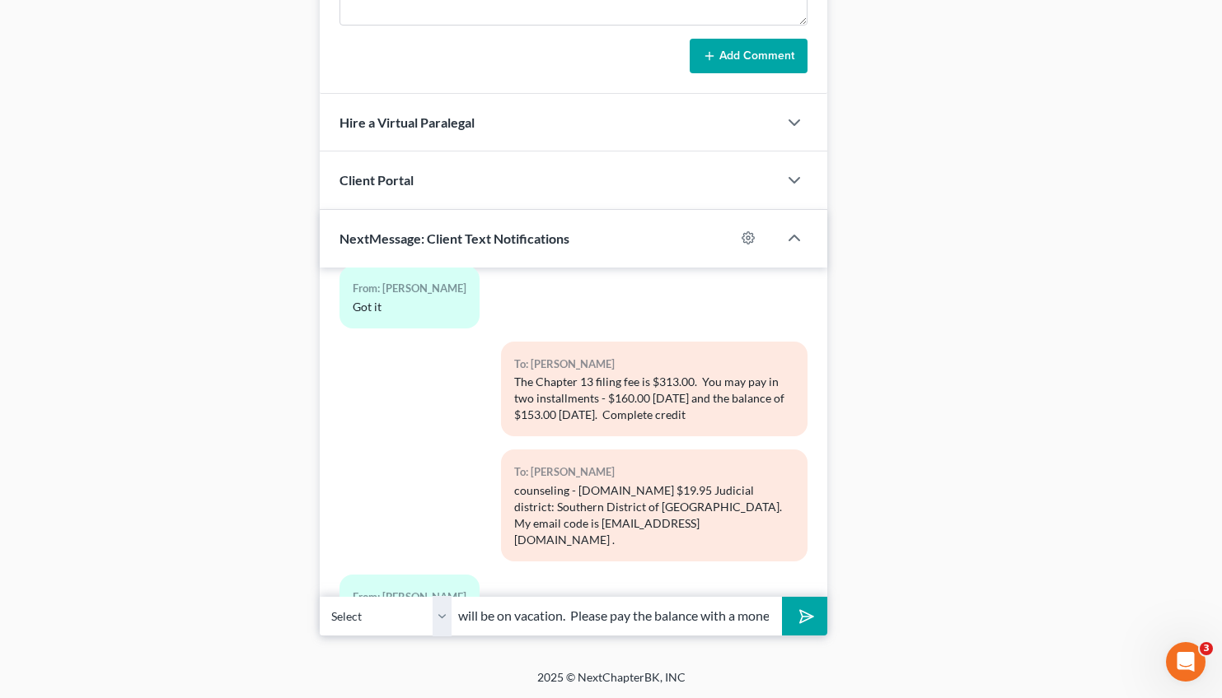
scroll to position [0, 416]
click at [655, 613] on input "You may bring cash because I will be working with you. [PERSON_NAME] will be on…" at bounding box center [616, 616] width 330 height 40
click at [763, 616] on input "You may bring cash because I will be working with you. [PERSON_NAME] will be on…" at bounding box center [616, 616] width 330 height 40
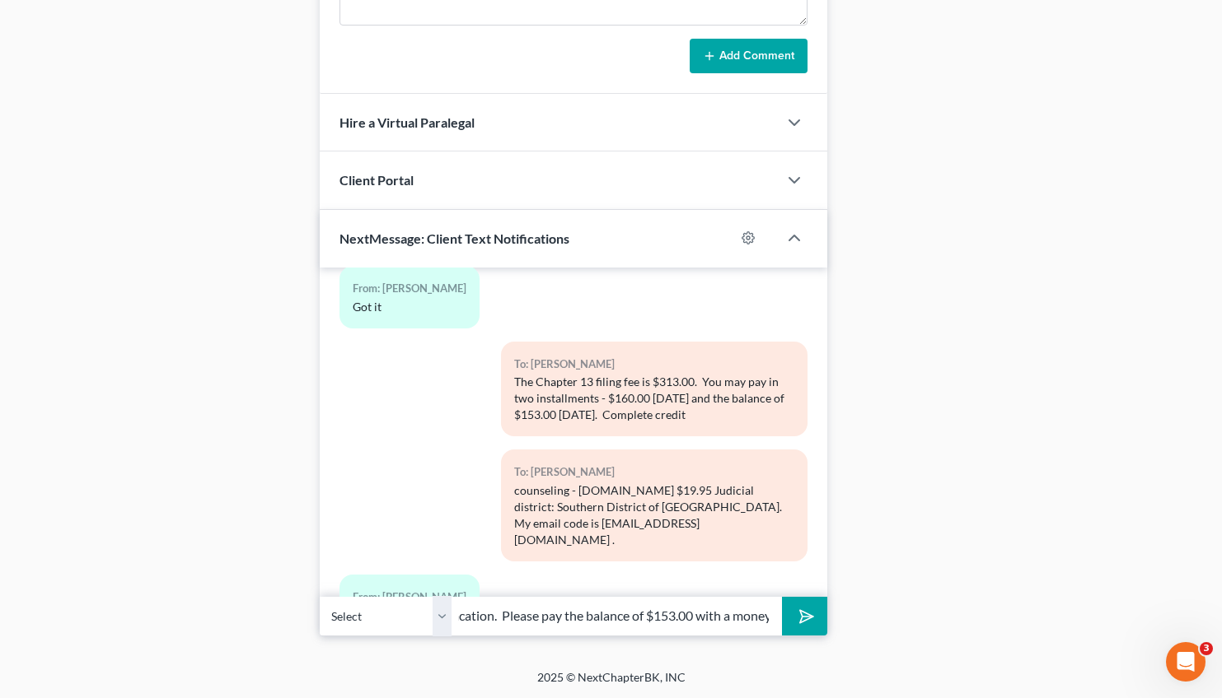
type input "You may bring cash because I will be working with you. [PERSON_NAME] will be on…"
click at [807, 613] on polygon "submit" at bounding box center [803, 617] width 20 height 20
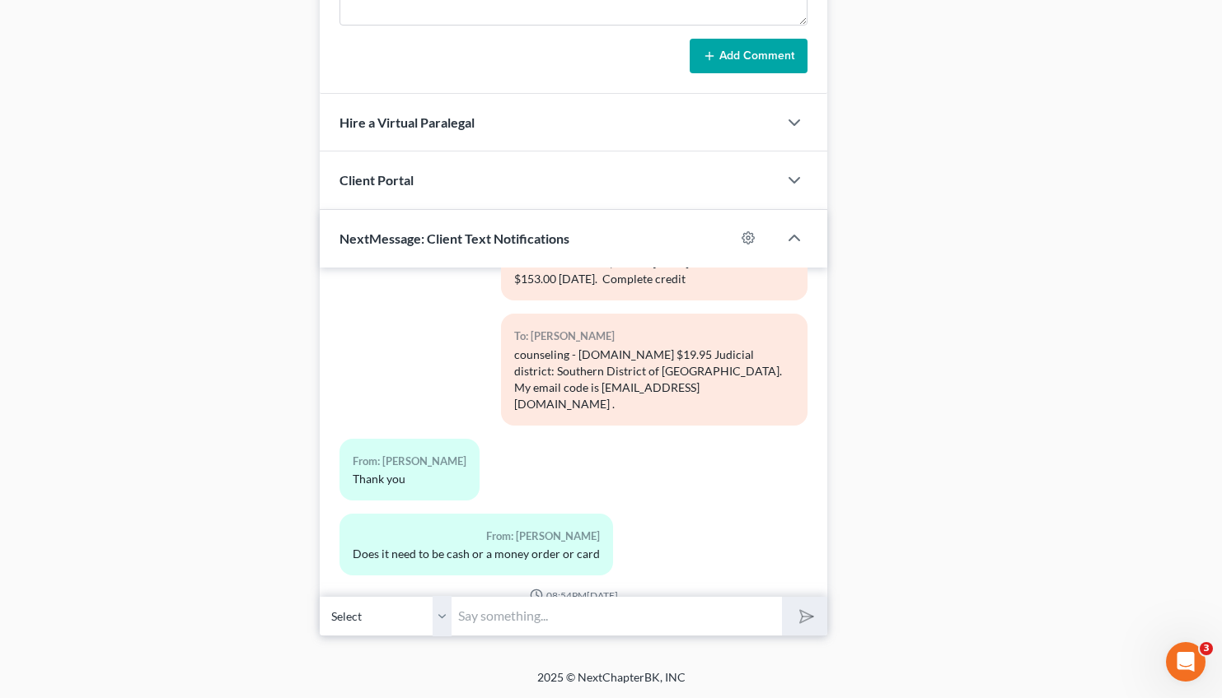
click at [514, 617] on input "text" at bounding box center [616, 616] width 330 height 40
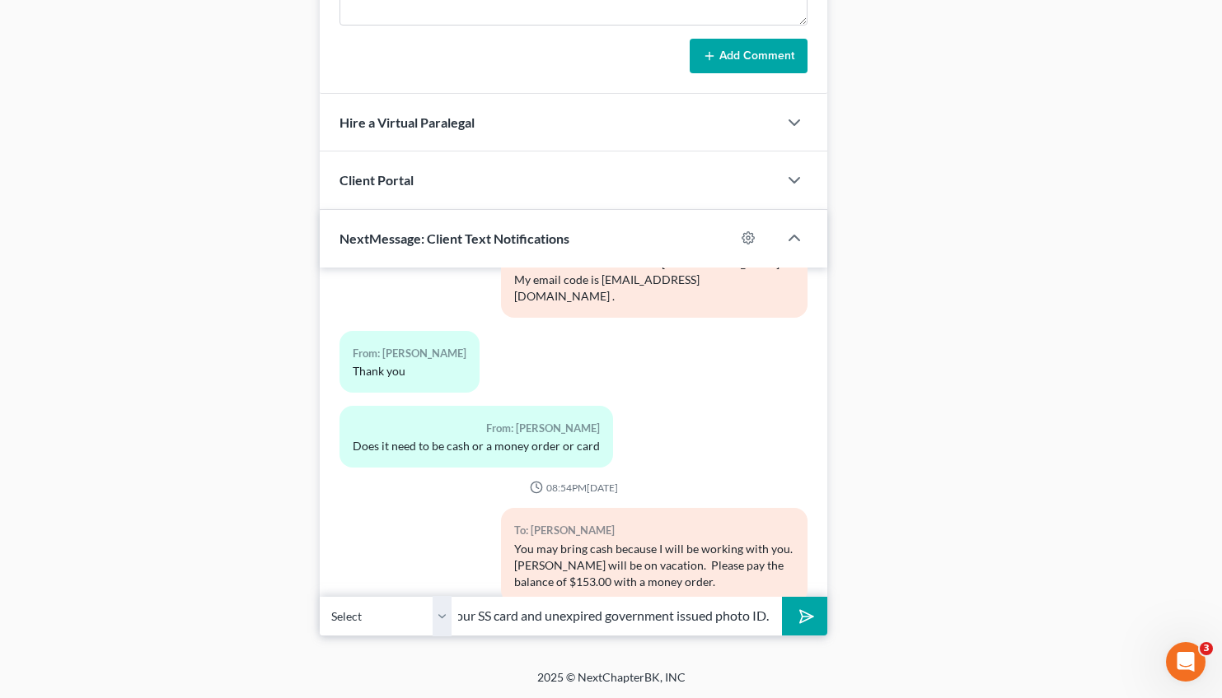
scroll to position [0, 46]
type input "Bring your SS card and unexpired government issued photo ID."
click at [782, 597] on button "submit" at bounding box center [804, 616] width 45 height 39
